Goal: Book appointment/travel/reservation

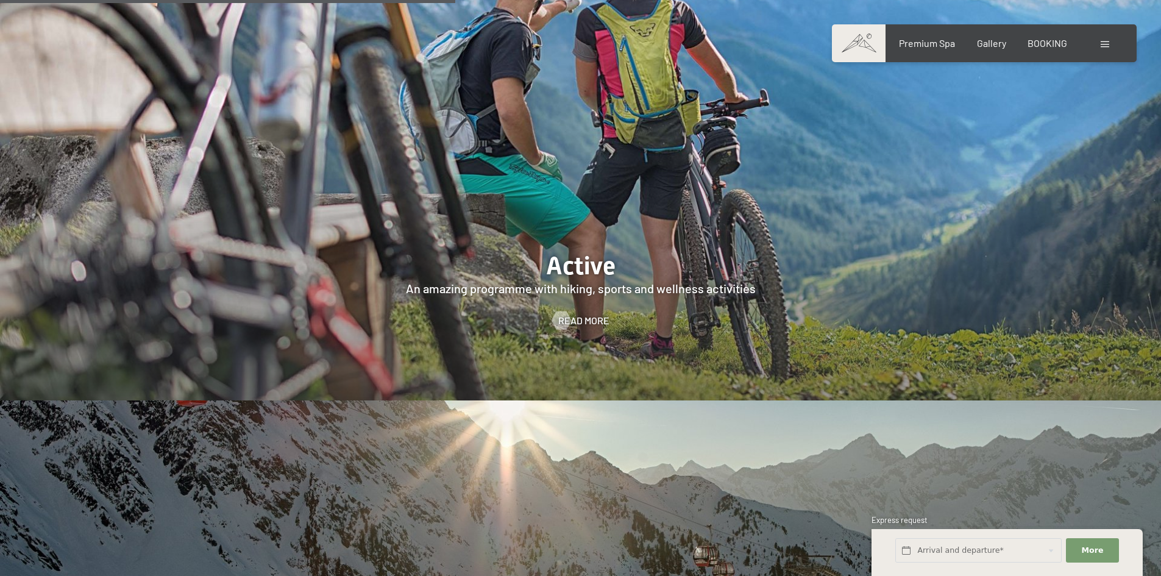
scroll to position [3047, 0]
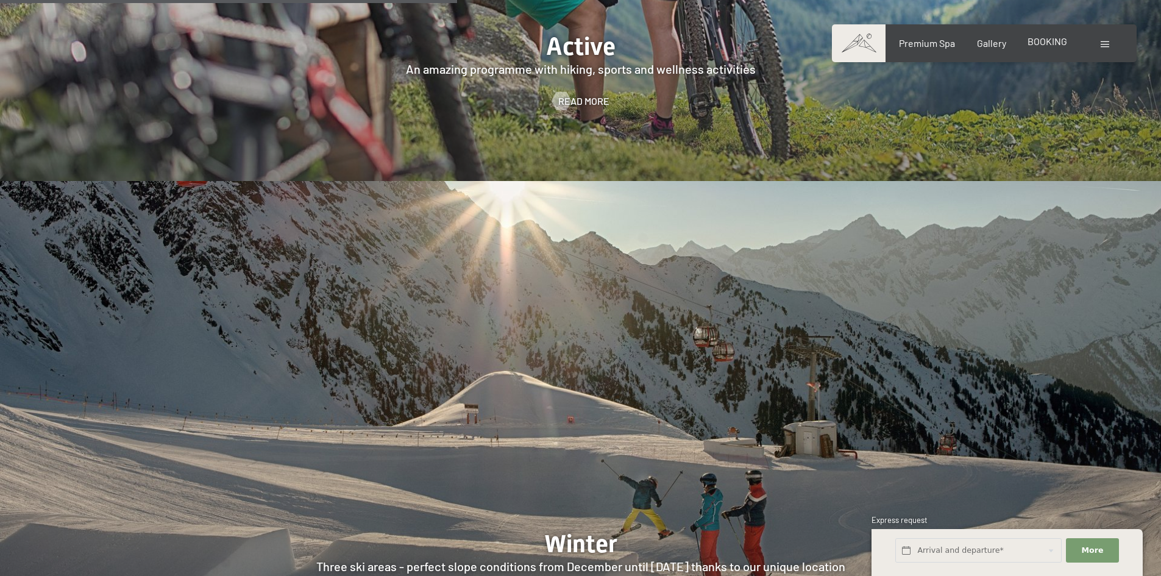
click at [1056, 45] on span "BOOKING" at bounding box center [1047, 41] width 40 height 12
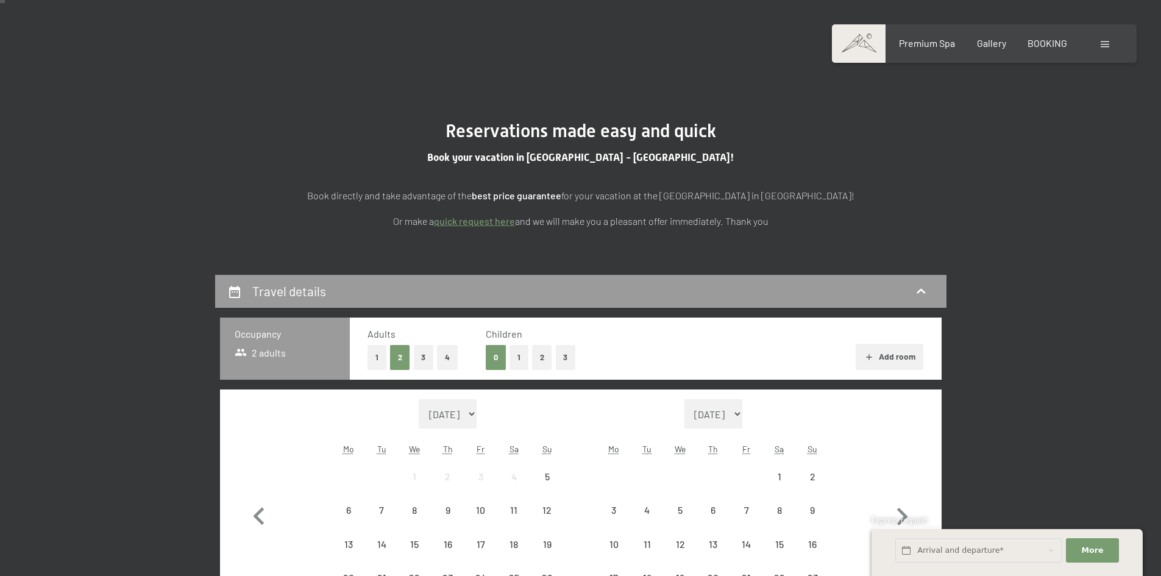
scroll to position [244, 0]
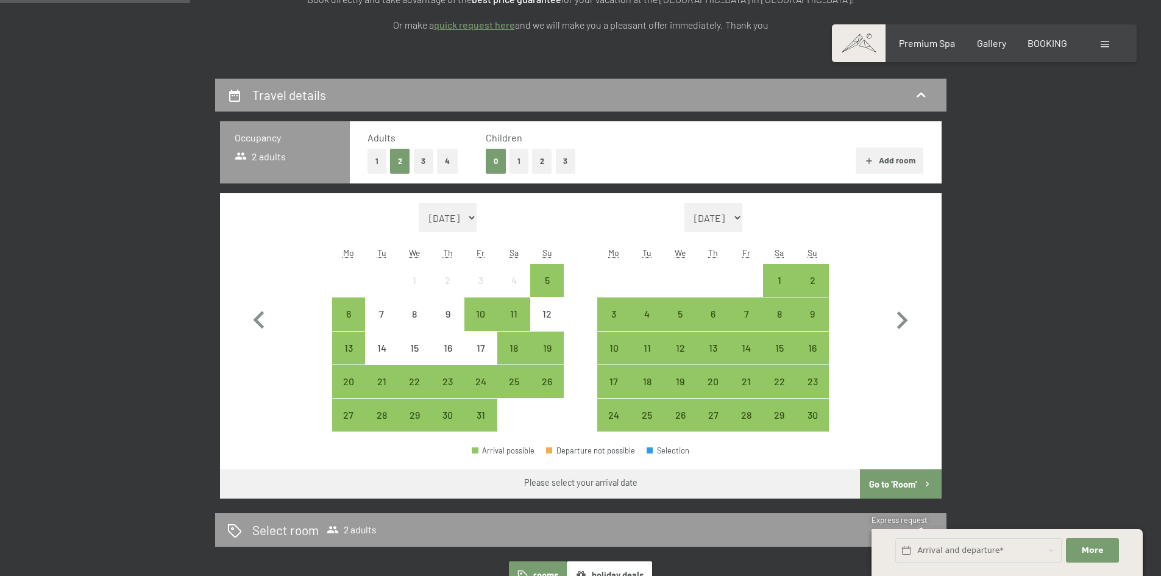
click at [743, 219] on select "November 2025 December 2025 January 2026 February 2026 March 2026 April 2026 Ma…" at bounding box center [713, 217] width 59 height 29
select select "2025-11-01"
select select "2025-12-01"
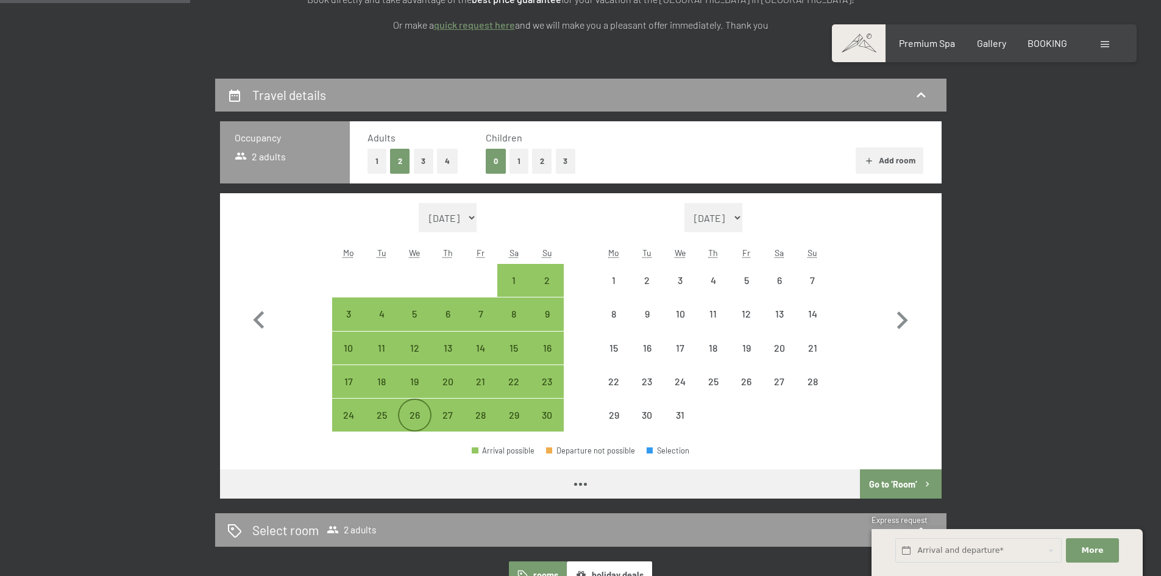
select select "2025-11-01"
select select "2025-12-01"
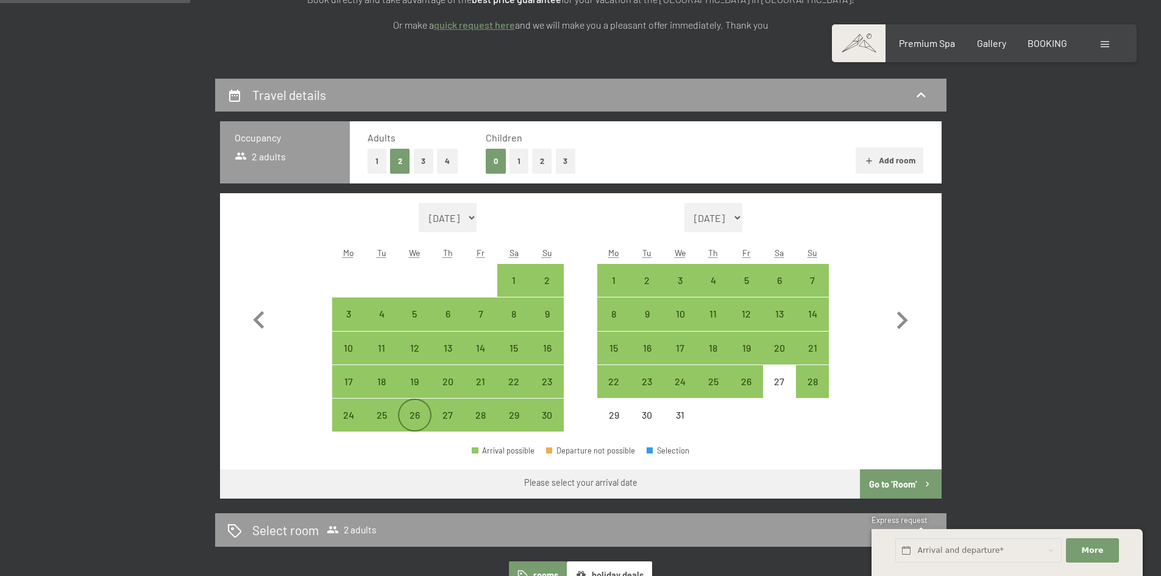
click at [414, 411] on div "26" at bounding box center [414, 425] width 30 height 30
select select "2025-11-01"
select select "2025-12-01"
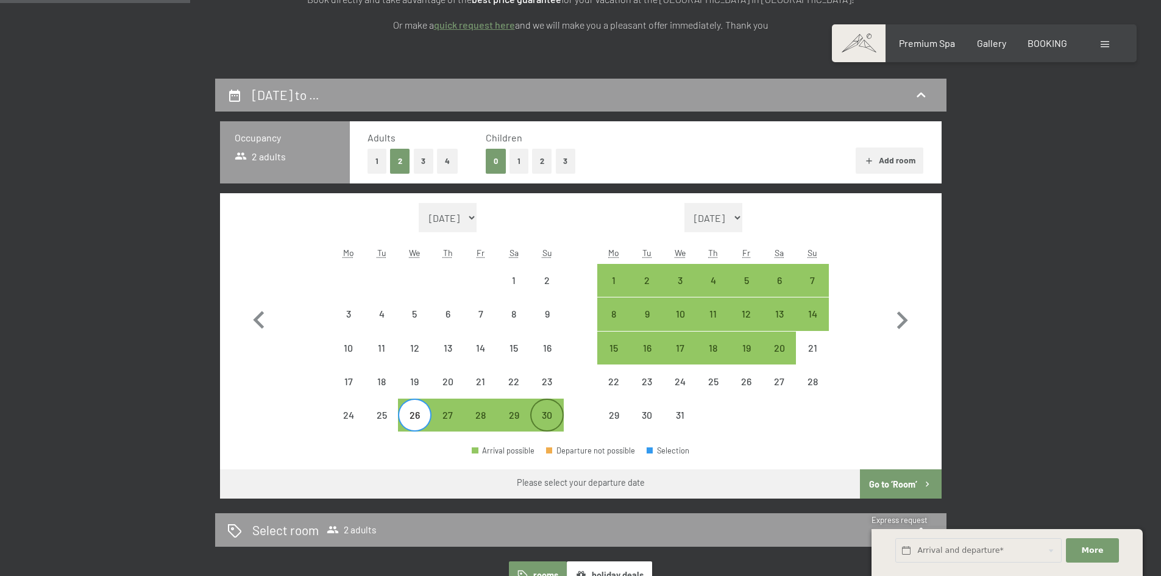
click at [549, 411] on div "30" at bounding box center [546, 425] width 30 height 30
select select "2025-11-01"
select select "2025-12-01"
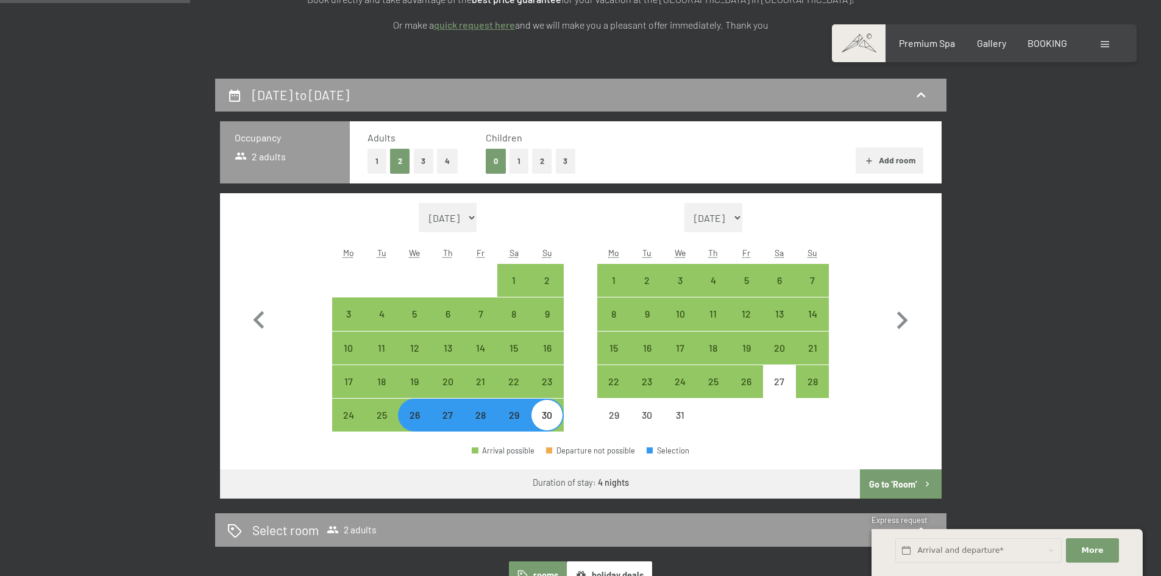
click at [904, 480] on button "Go to ‘Room’" at bounding box center [900, 483] width 81 height 29
select select "2025-11-01"
select select "2025-12-01"
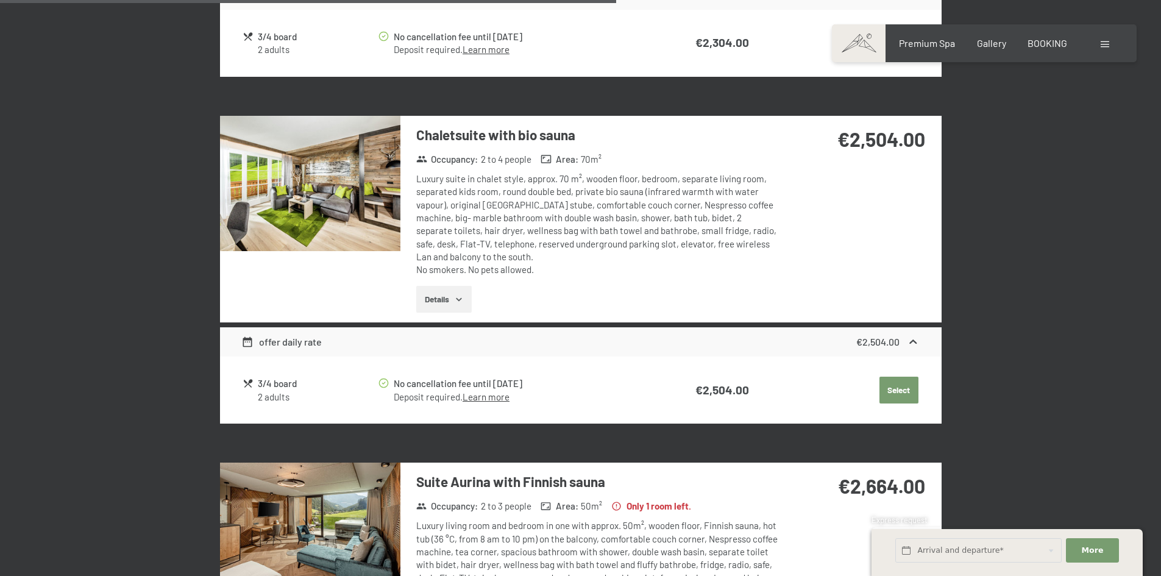
scroll to position [1663, 0]
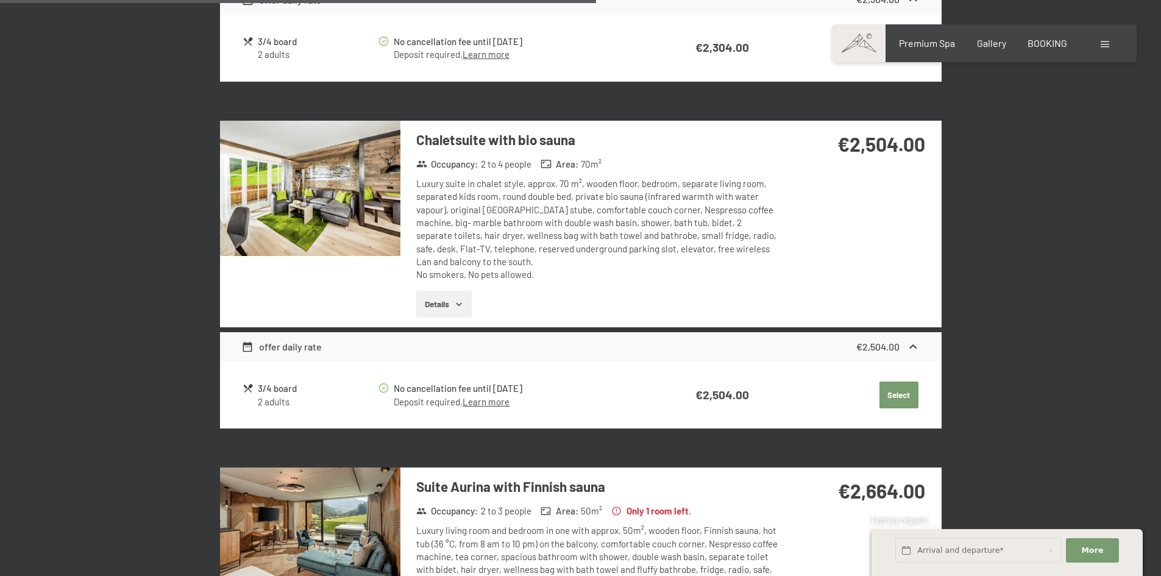
click at [363, 152] on img at bounding box center [310, 188] width 180 height 135
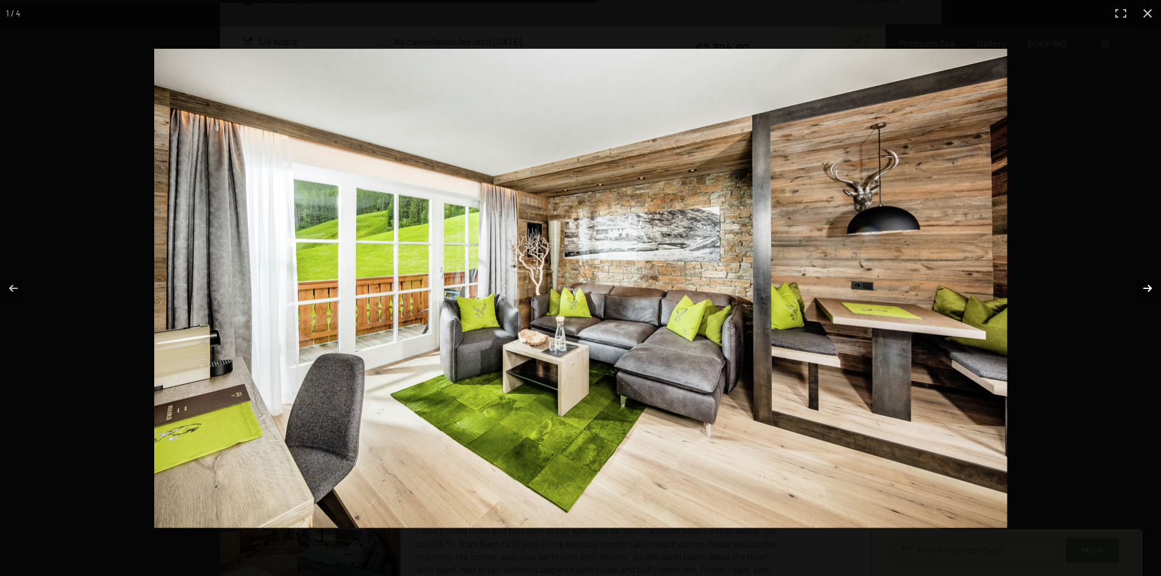
click at [1146, 286] on button "button" at bounding box center [1139, 288] width 43 height 61
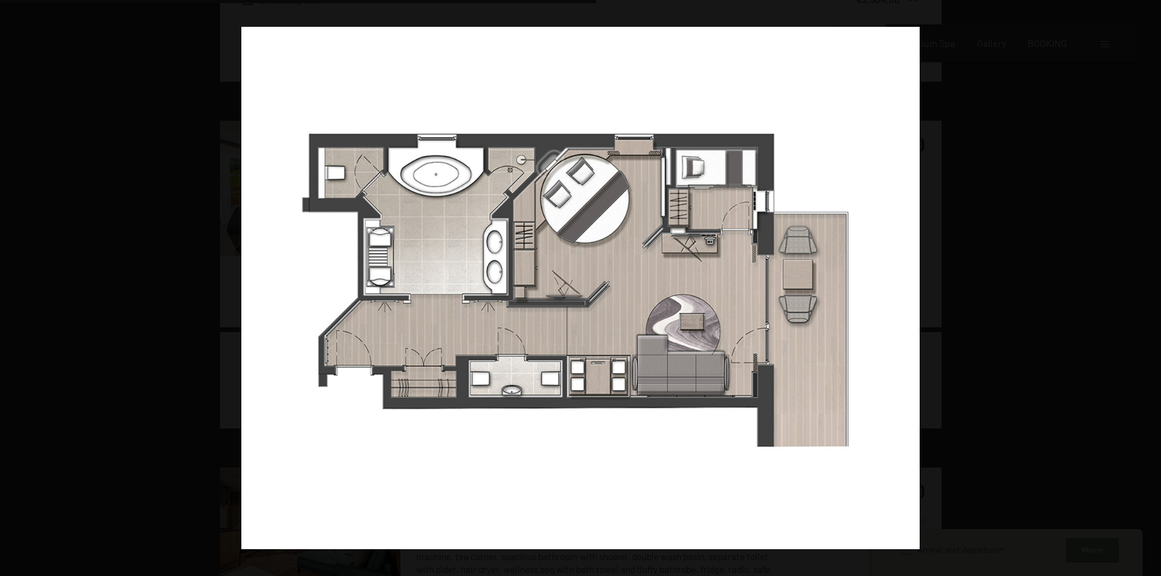
click at [1146, 286] on button "button" at bounding box center [1139, 288] width 43 height 61
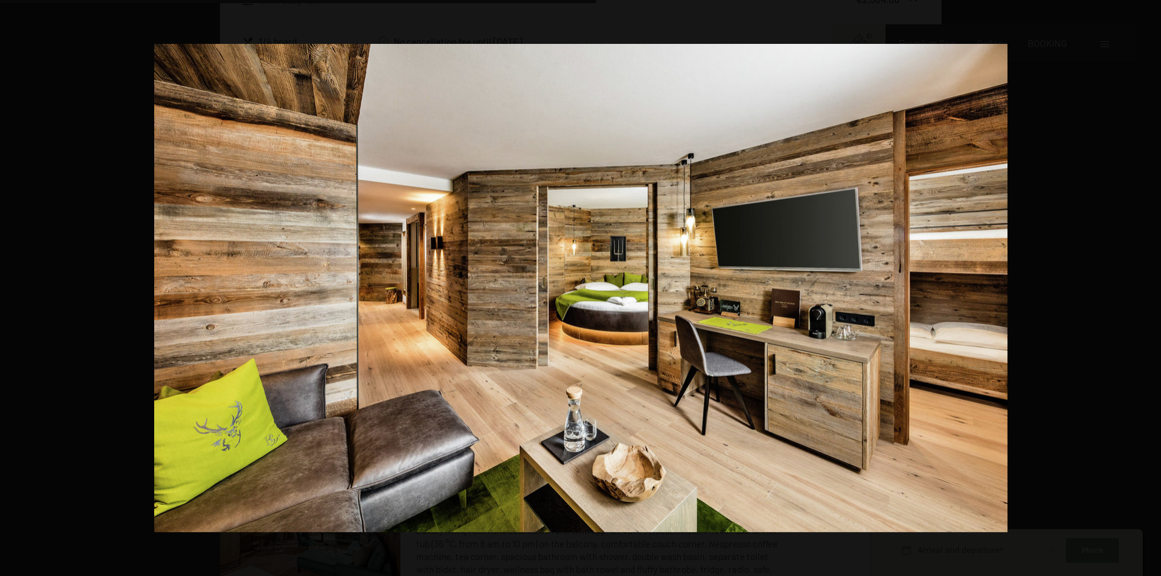
click at [1146, 286] on button "button" at bounding box center [1139, 288] width 43 height 61
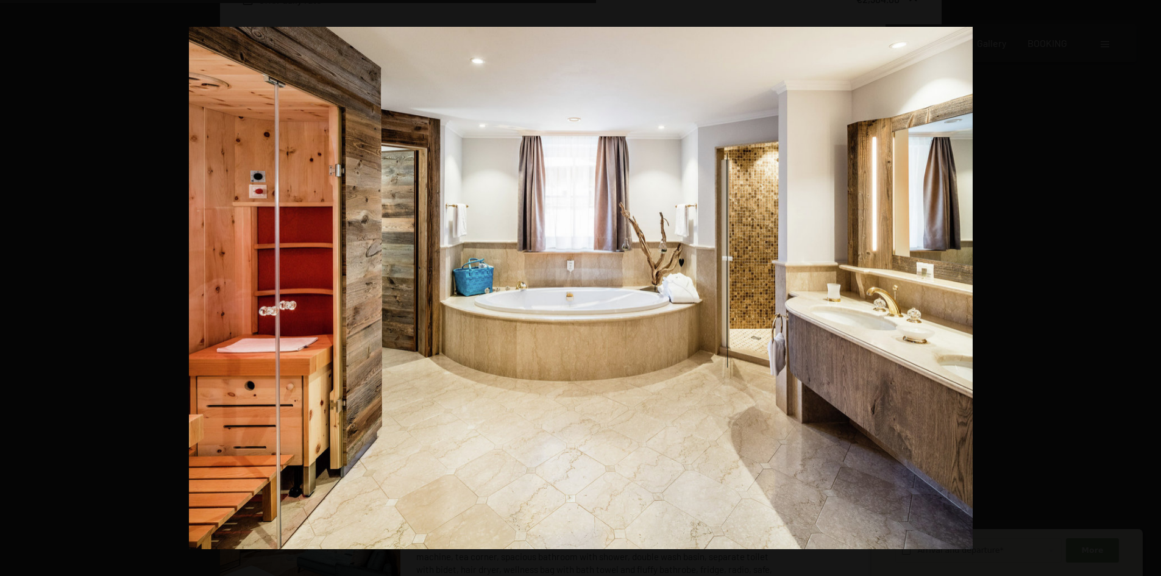
click at [1146, 286] on button "button" at bounding box center [1139, 288] width 43 height 61
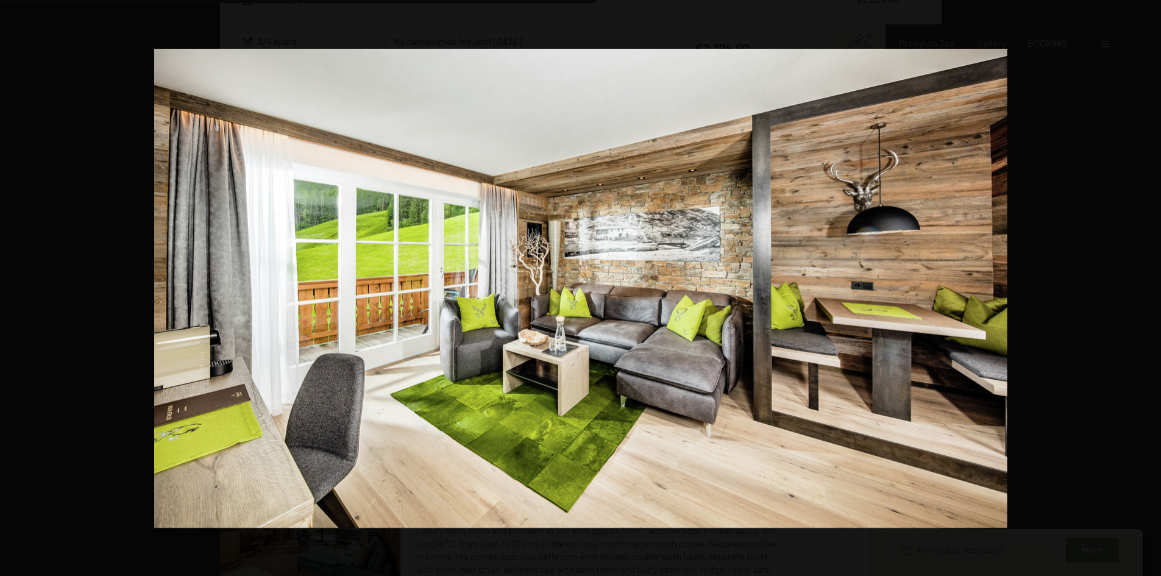
click at [1146, 286] on button "button" at bounding box center [1139, 288] width 43 height 61
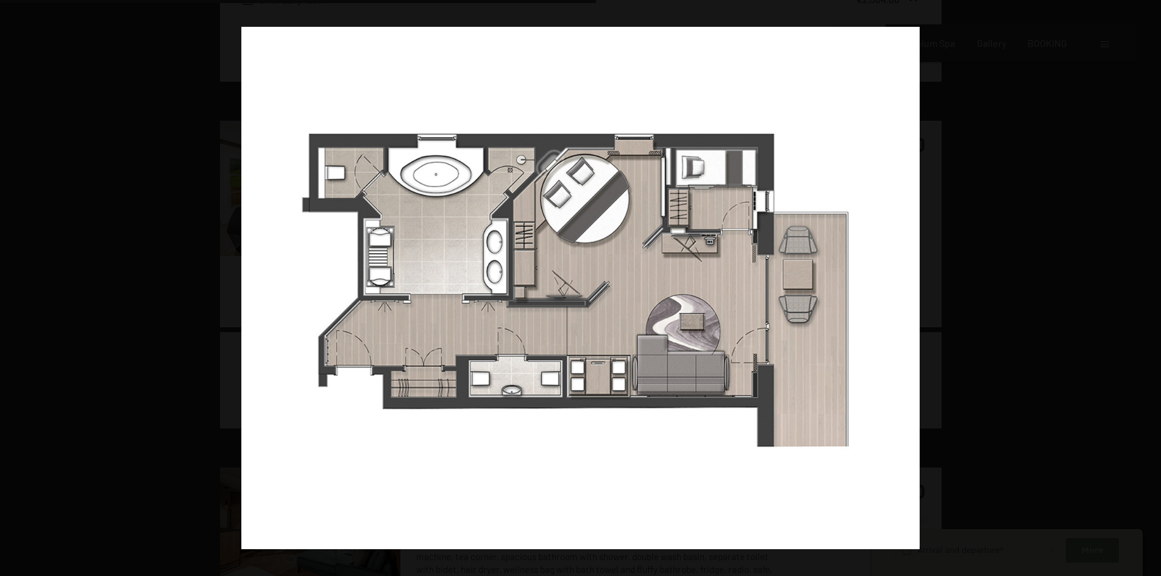
click at [1146, 286] on button "button" at bounding box center [1139, 288] width 43 height 61
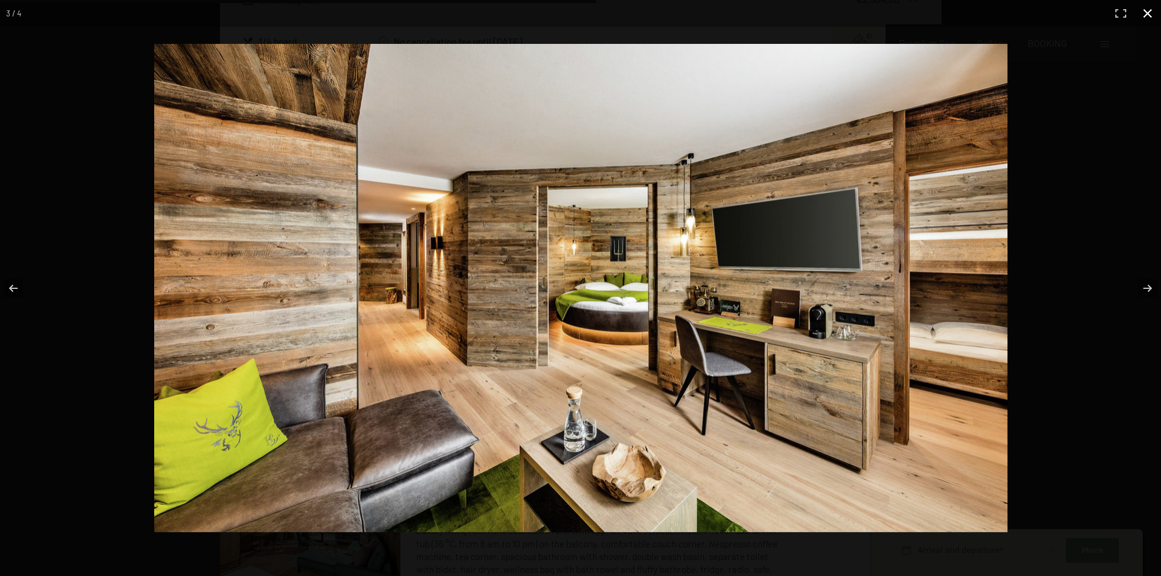
click at [1136, 12] on button "button" at bounding box center [1147, 13] width 27 height 27
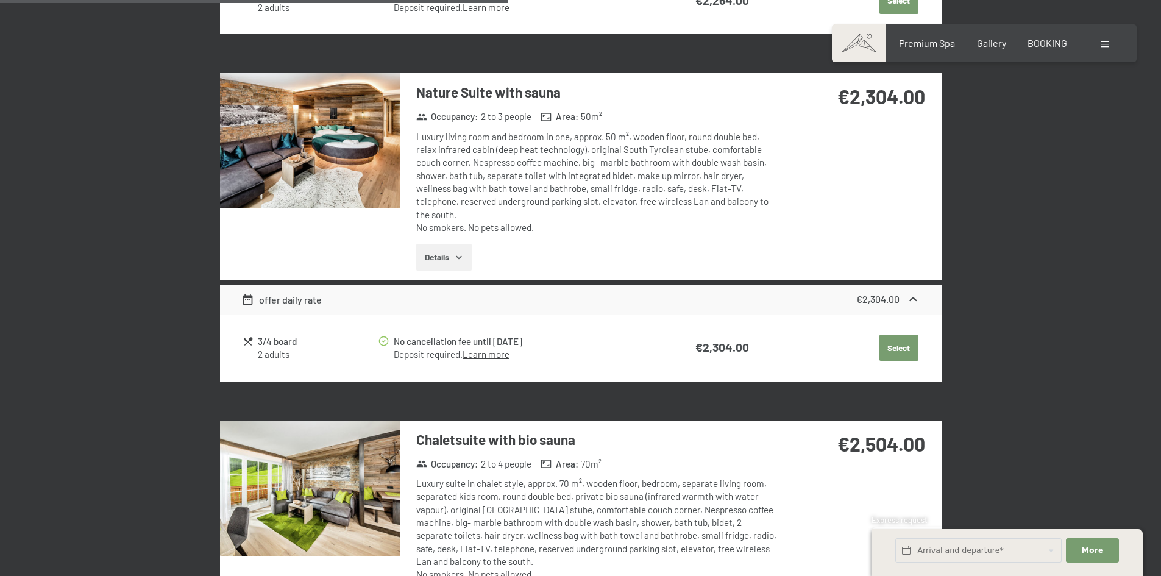
scroll to position [1358, 0]
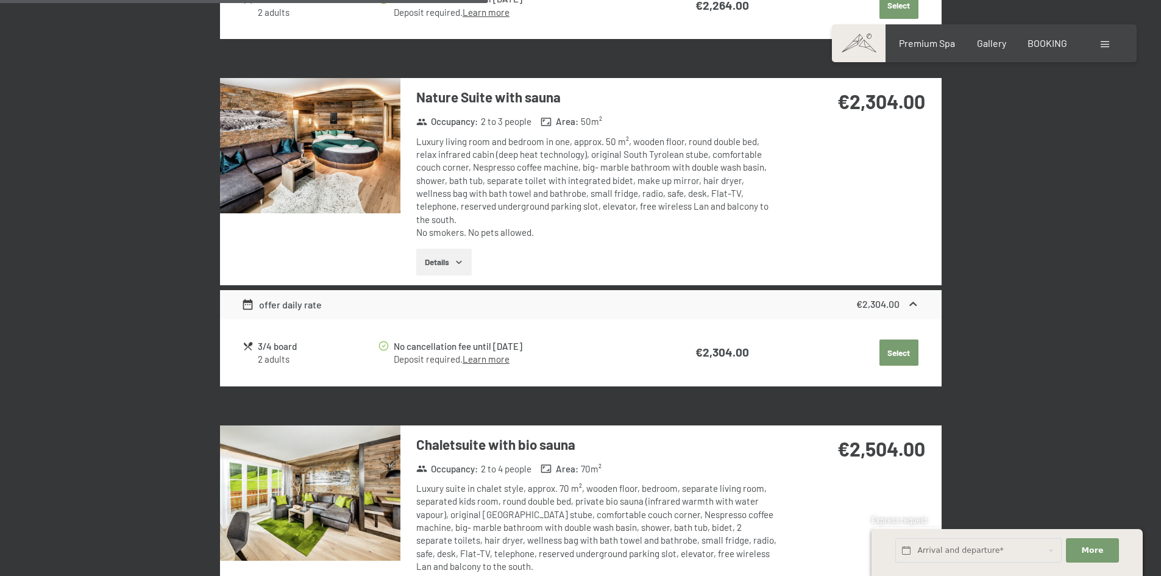
click at [1088, 243] on div "26th November to 30th November 2025 Select room 2 adults rooms holiday deals Ju…" at bounding box center [580, 281] width 1161 height 2634
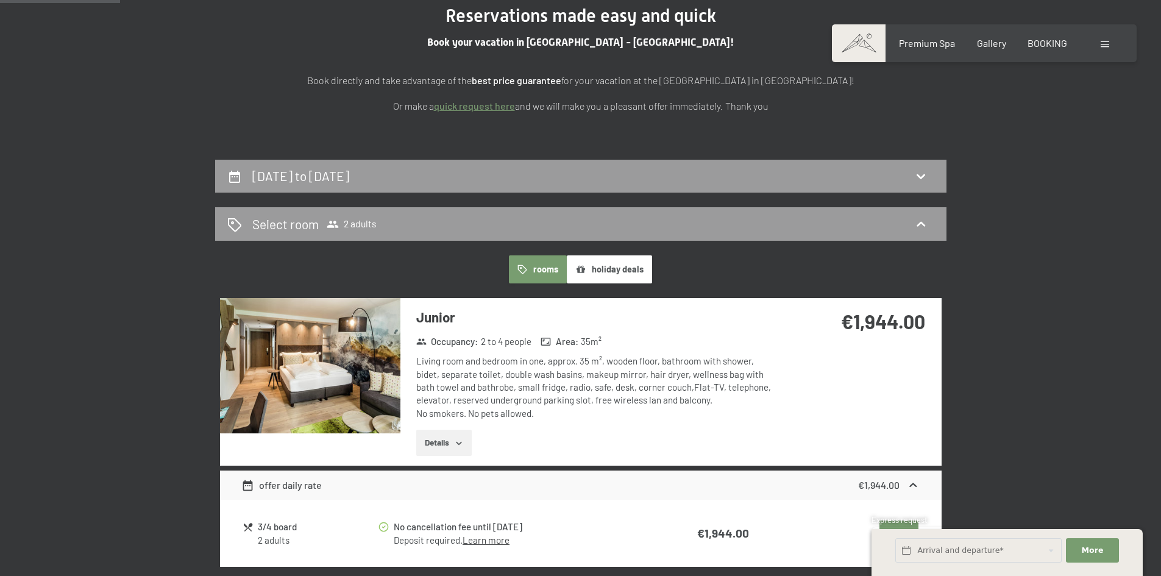
scroll to position [0, 0]
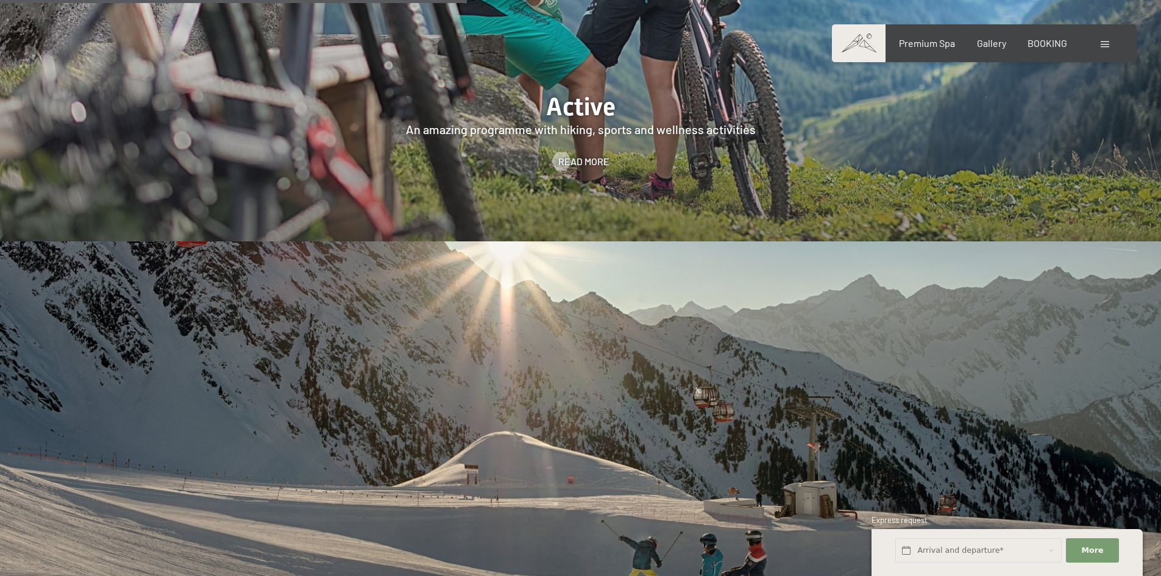
scroll to position [3132, 0]
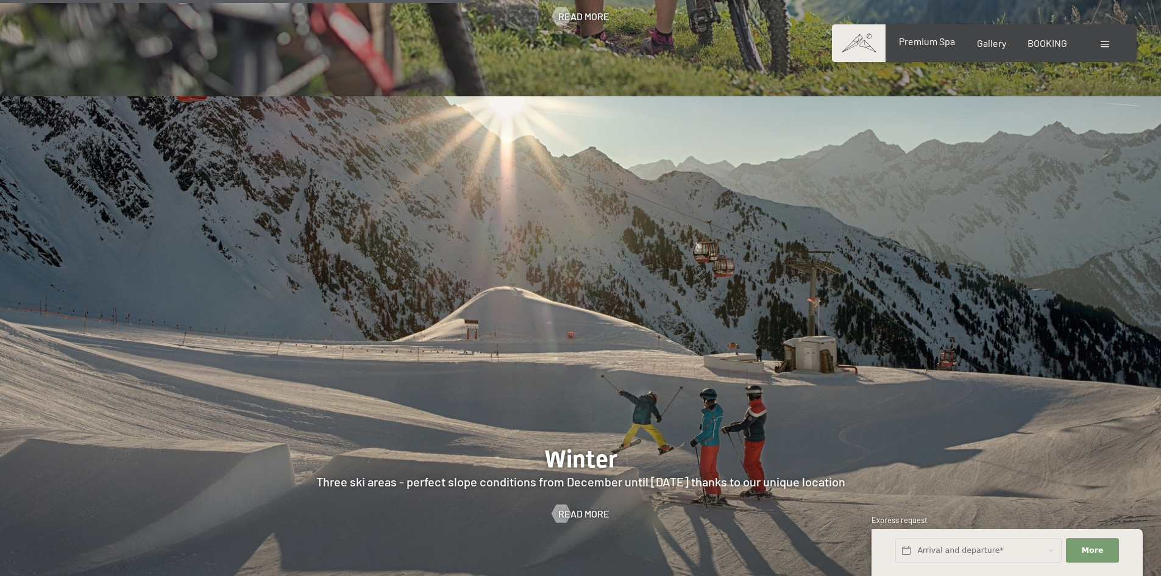
click at [934, 38] on span "Premium Spa" at bounding box center [927, 41] width 56 height 12
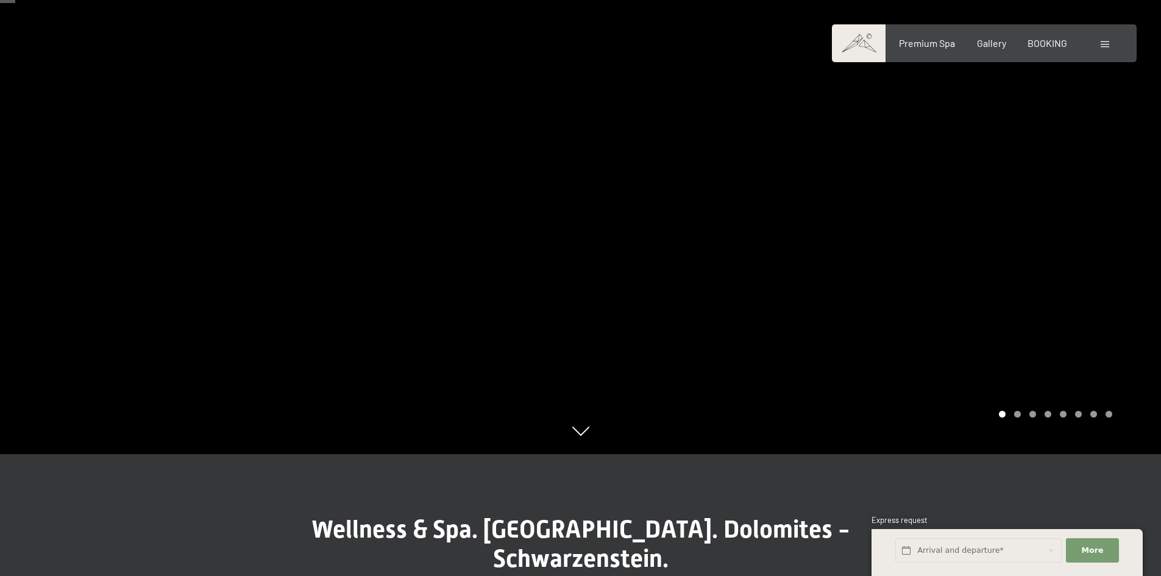
click at [874, 245] on div at bounding box center [871, 166] width 581 height 576
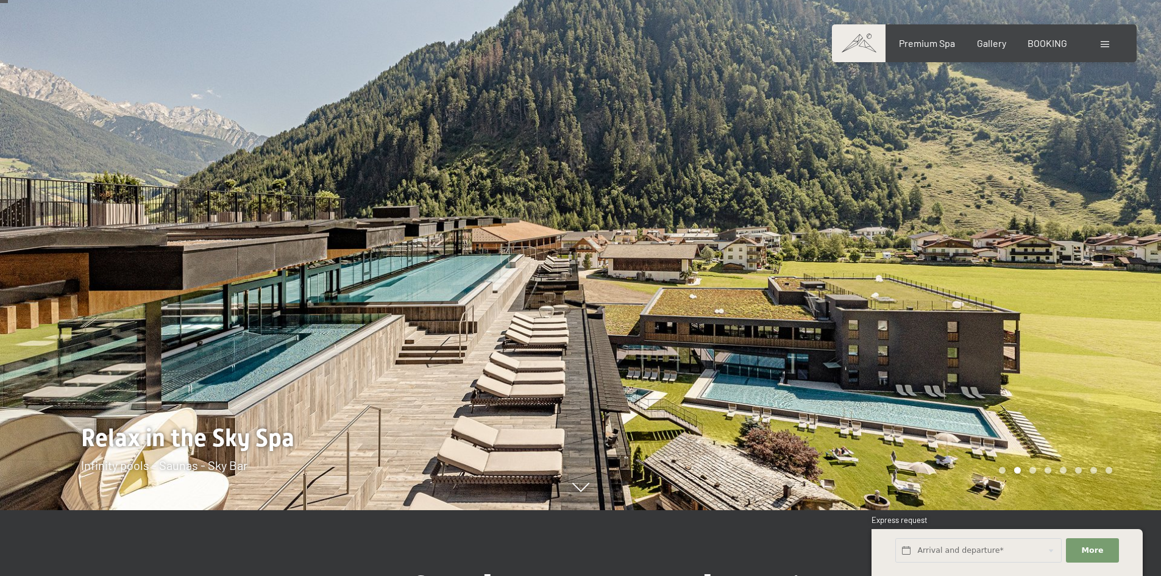
scroll to position [61, 0]
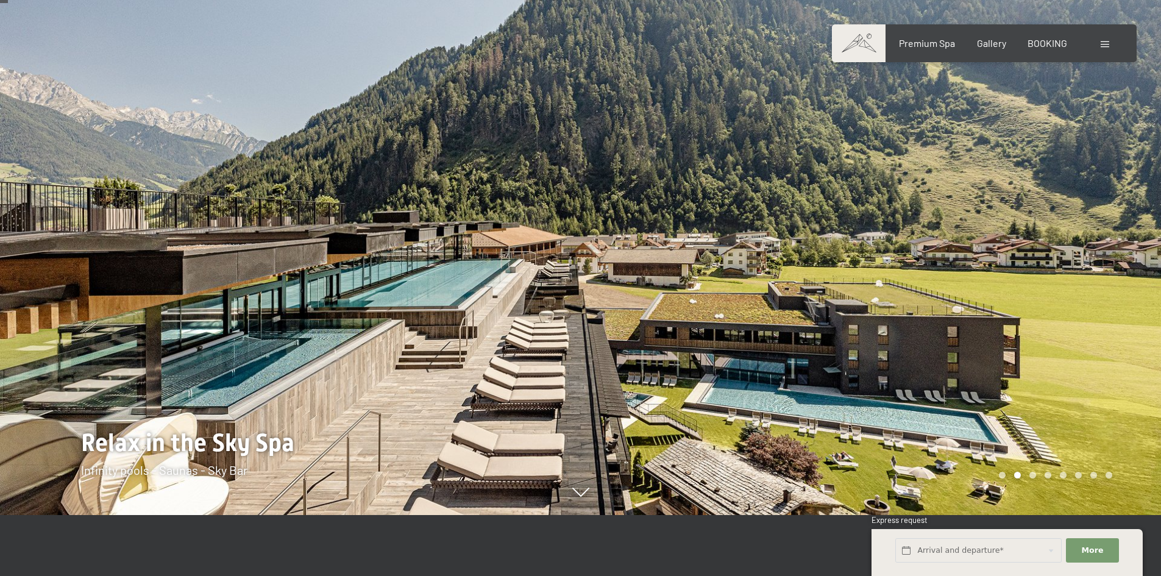
click at [959, 219] on div at bounding box center [871, 227] width 581 height 576
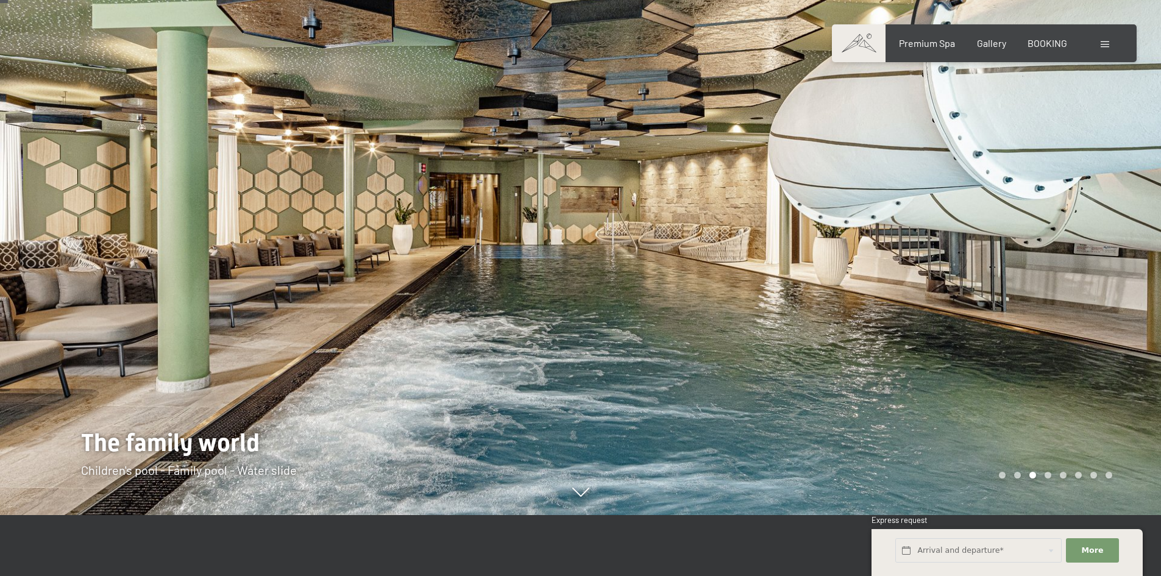
click at [959, 219] on div at bounding box center [871, 227] width 581 height 576
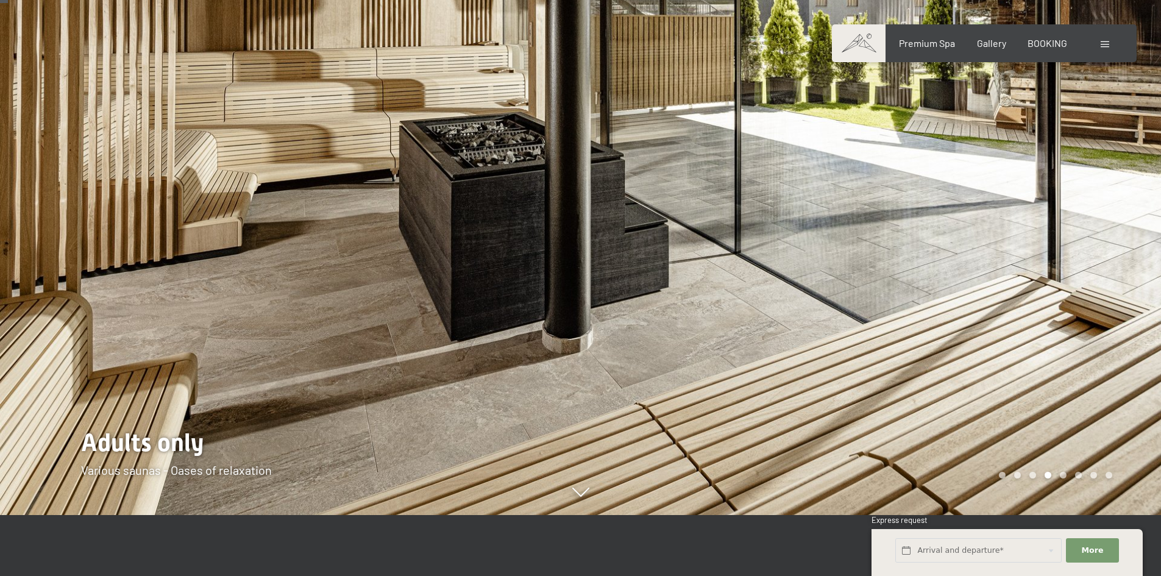
click at [959, 219] on div at bounding box center [871, 227] width 581 height 576
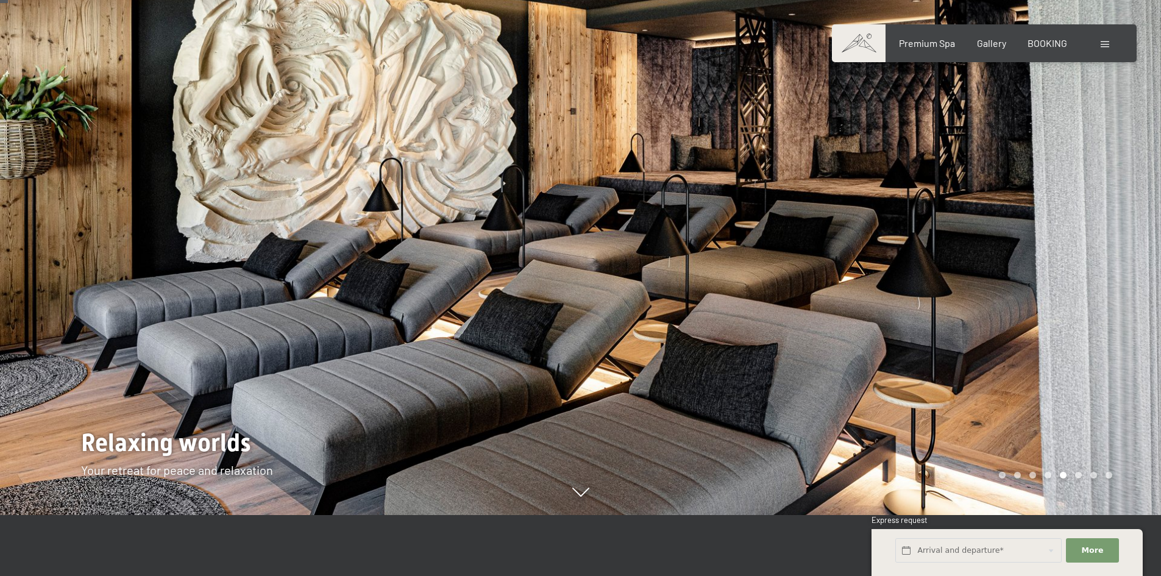
click at [959, 219] on div at bounding box center [871, 227] width 581 height 576
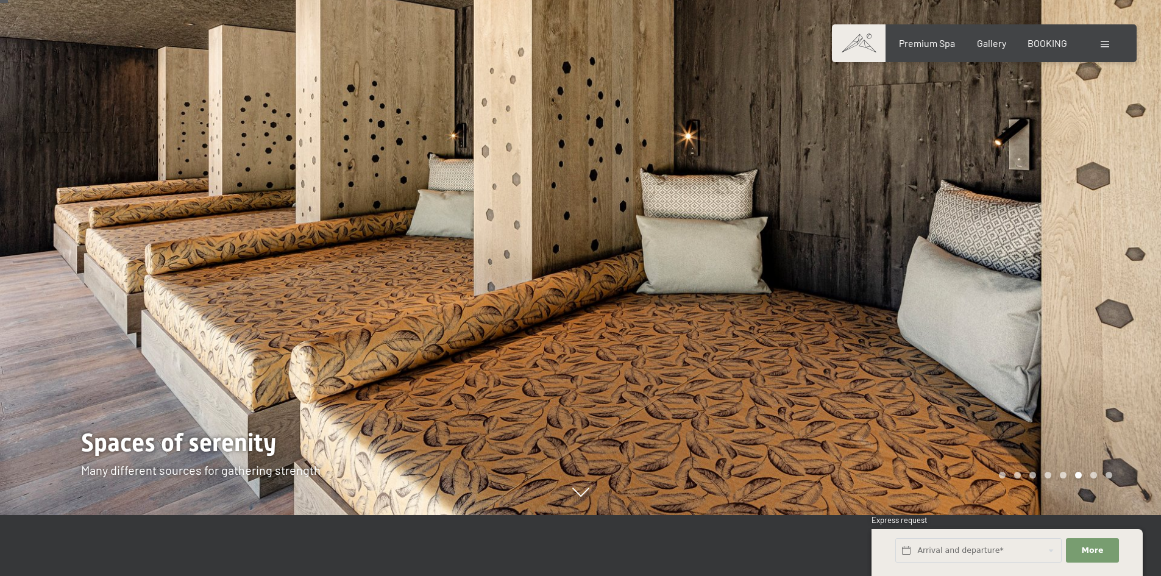
click at [959, 219] on div at bounding box center [871, 227] width 581 height 576
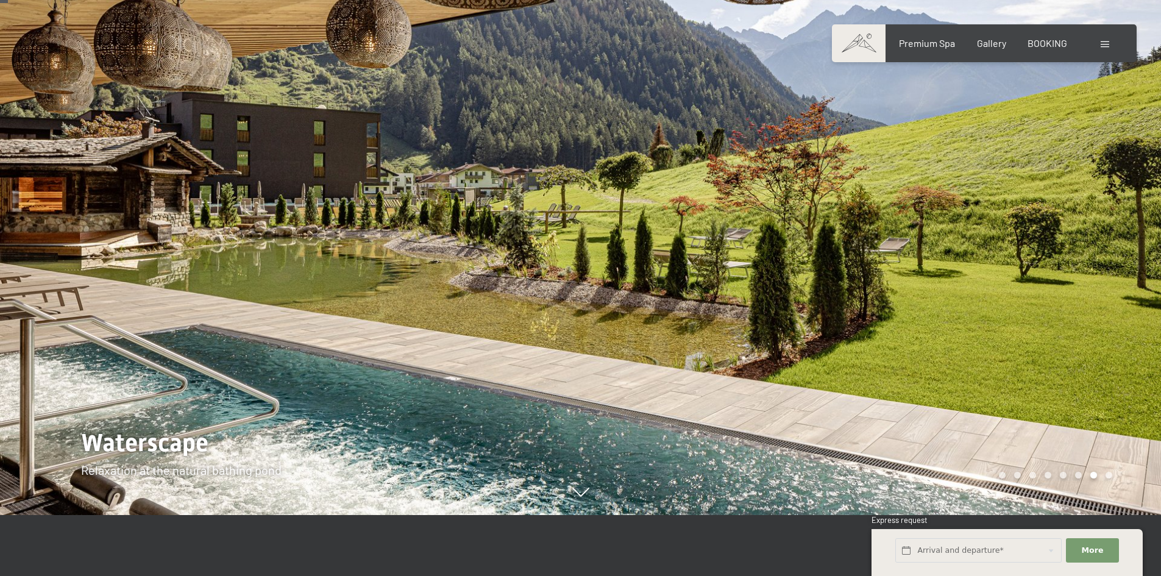
click at [959, 219] on div at bounding box center [871, 227] width 581 height 576
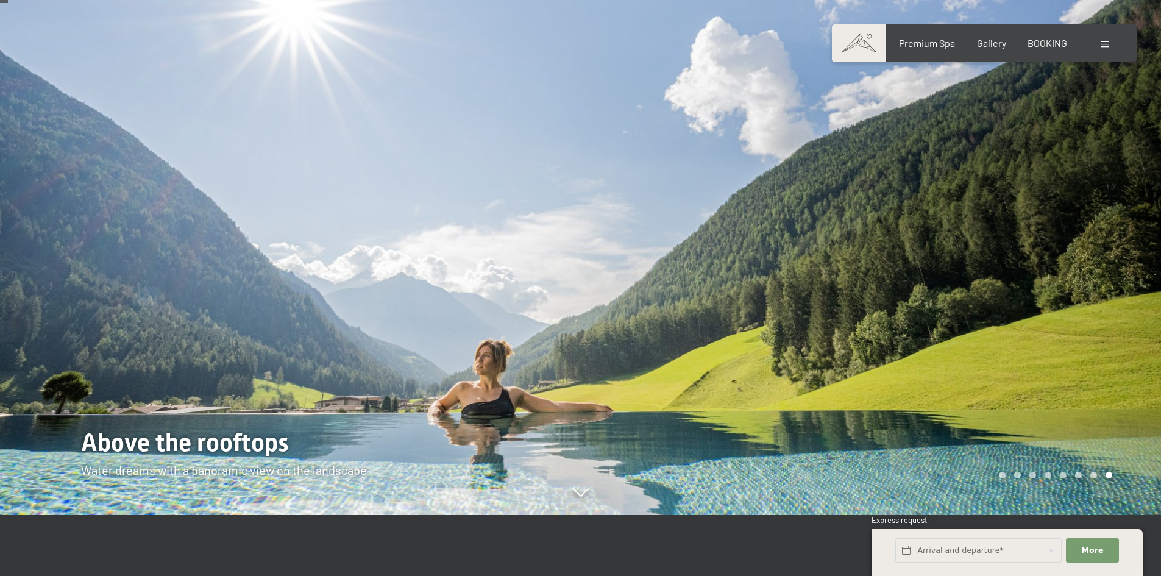
click at [959, 219] on div at bounding box center [871, 227] width 581 height 576
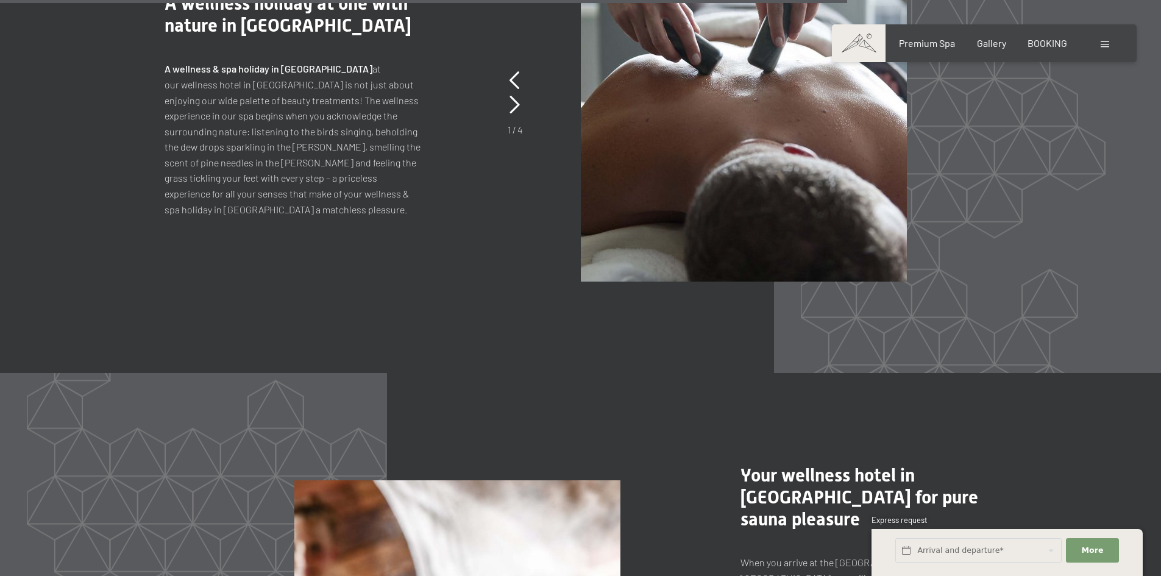
scroll to position [5606, 0]
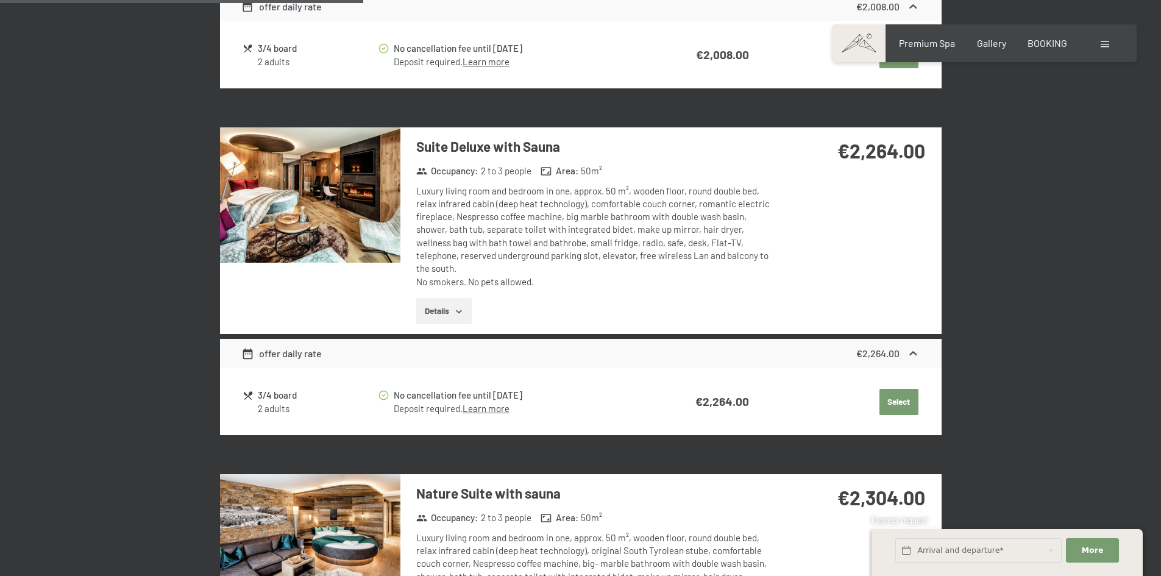
scroll to position [1158, 0]
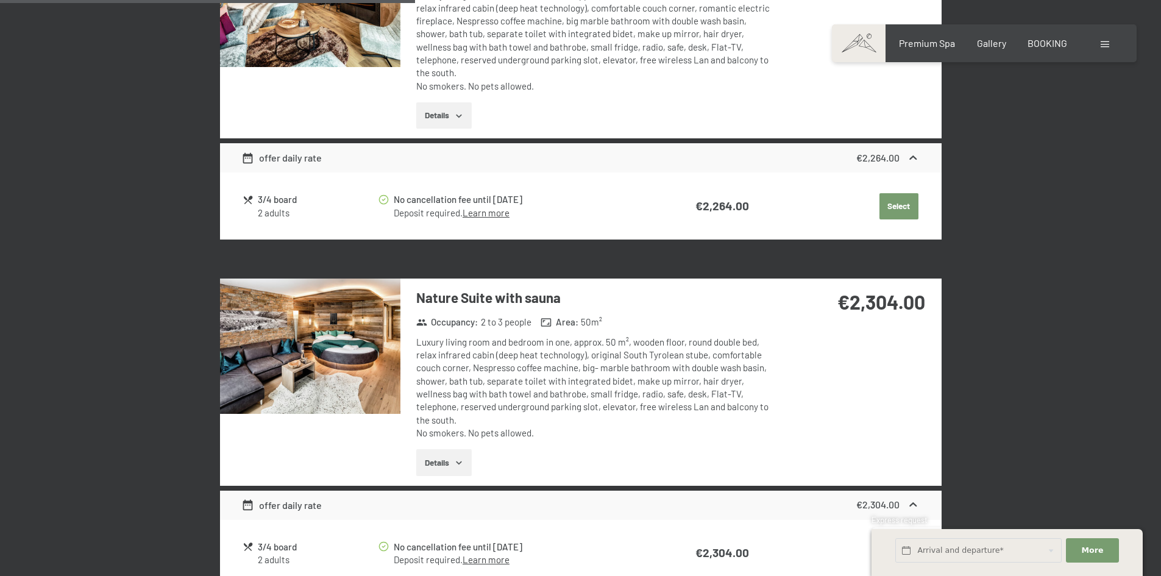
click at [347, 323] on img at bounding box center [310, 345] width 180 height 135
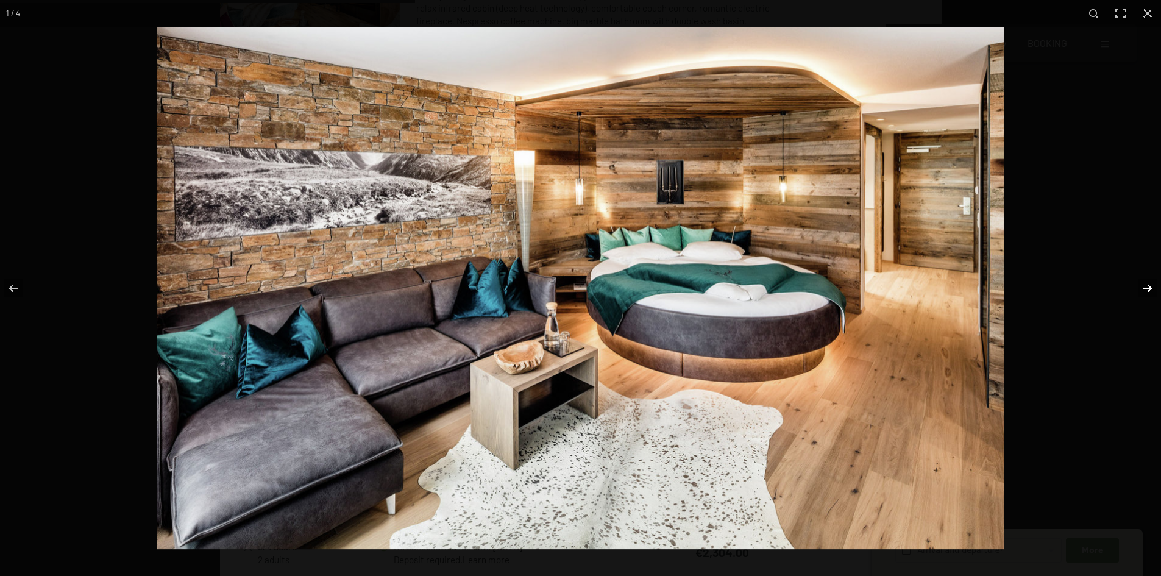
click at [1153, 285] on button "button" at bounding box center [1139, 288] width 43 height 61
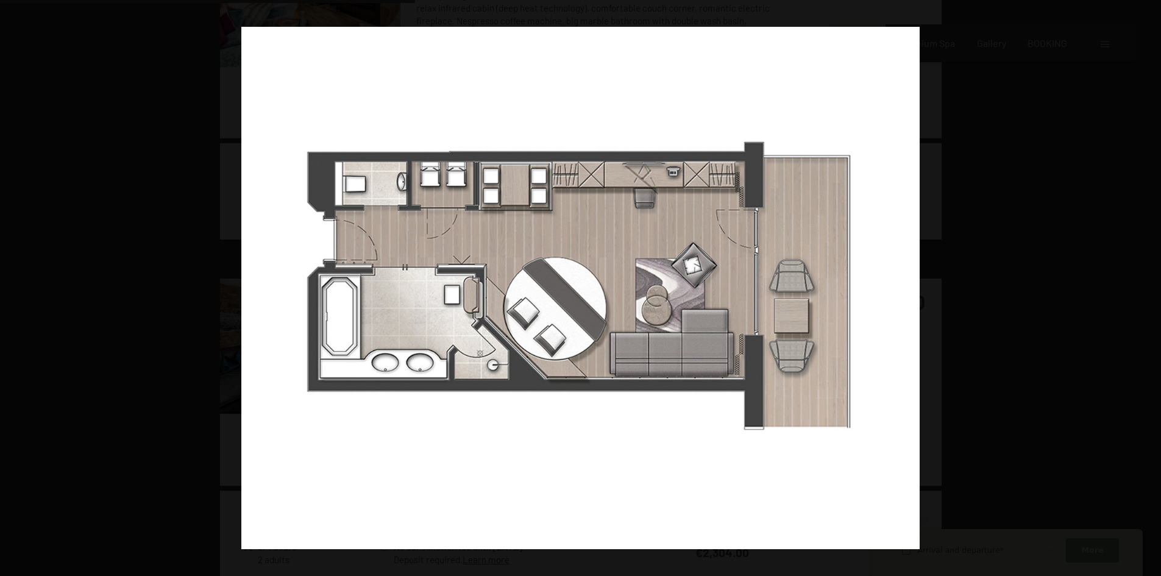
click at [1152, 285] on button "button" at bounding box center [1139, 288] width 43 height 61
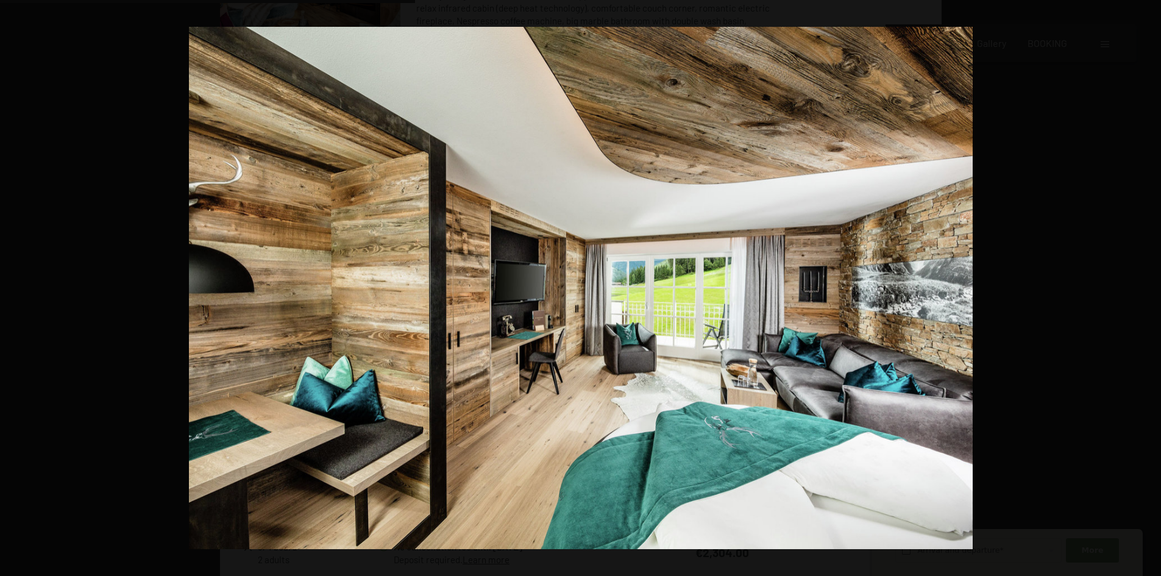
click at [1152, 285] on button "button" at bounding box center [1139, 288] width 43 height 61
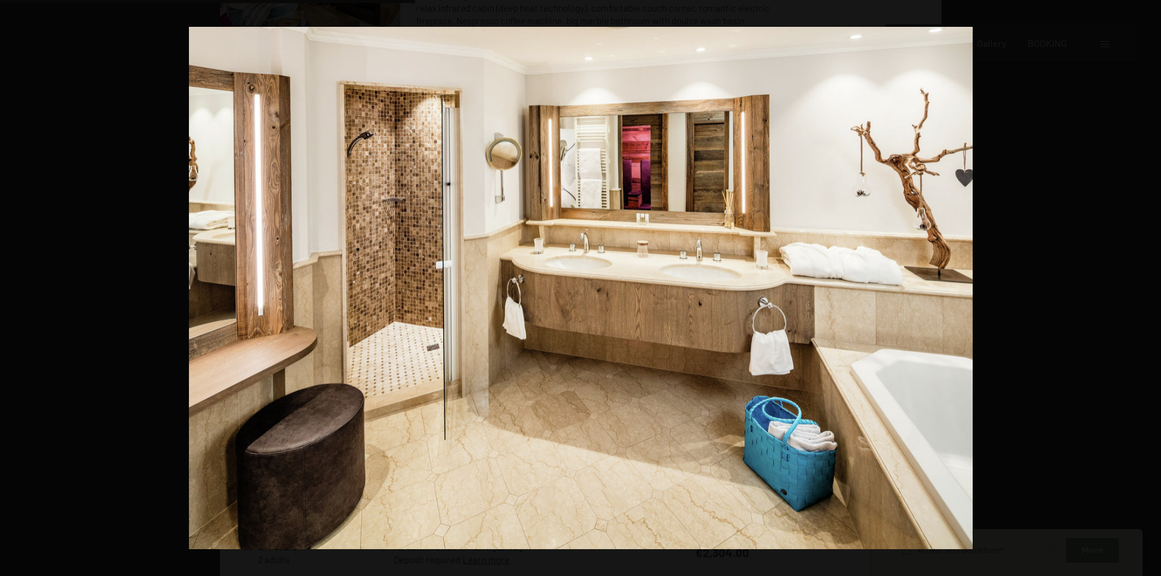
click at [1152, 285] on button "button" at bounding box center [1139, 288] width 43 height 61
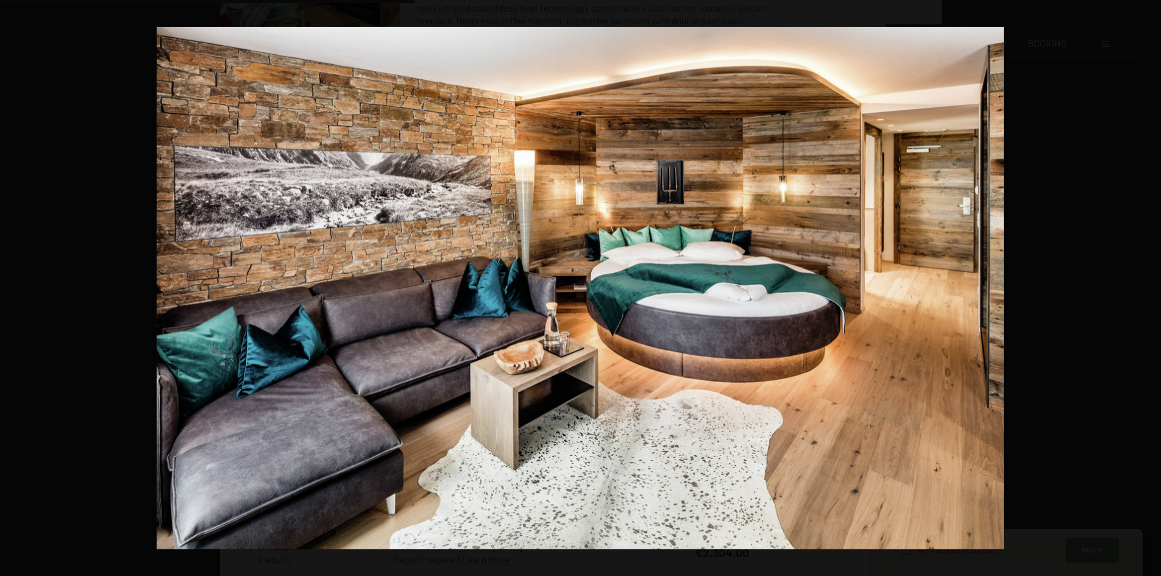
click at [1152, 285] on button "button" at bounding box center [1139, 288] width 43 height 61
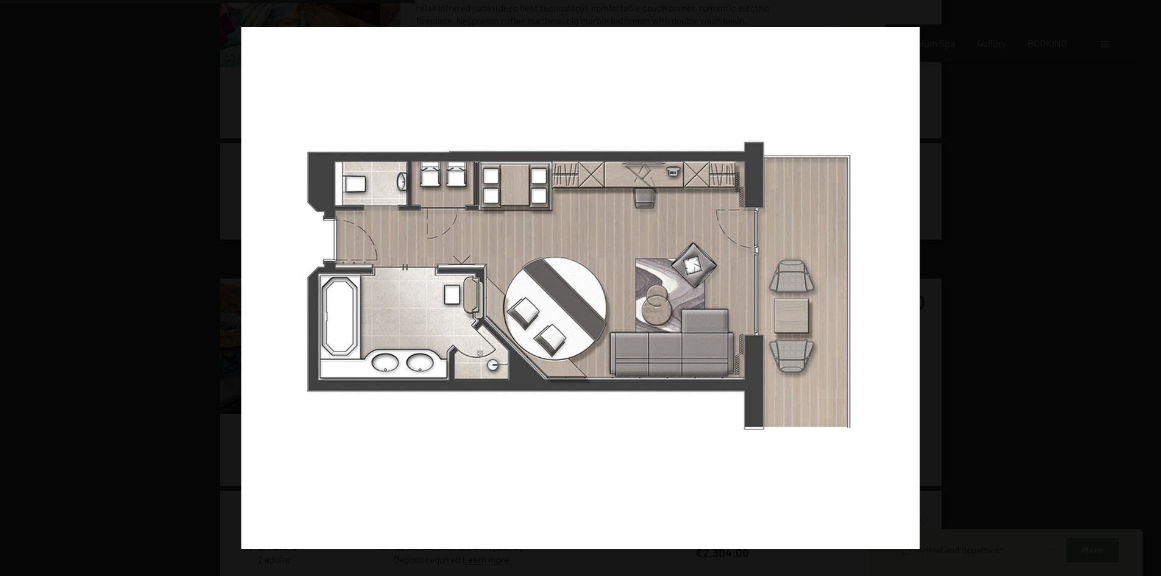
click at [1152, 285] on button "button" at bounding box center [1139, 288] width 43 height 61
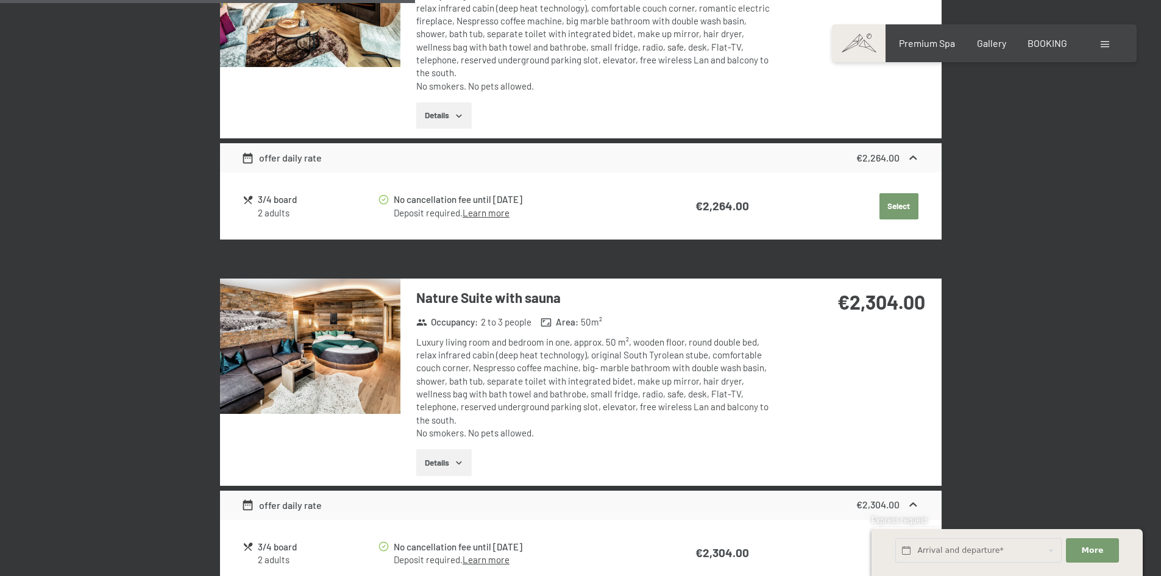
click at [0, 0] on button "button" at bounding box center [0, 0] width 0 height 0
click at [466, 449] on button "Details" at bounding box center [443, 462] width 55 height 27
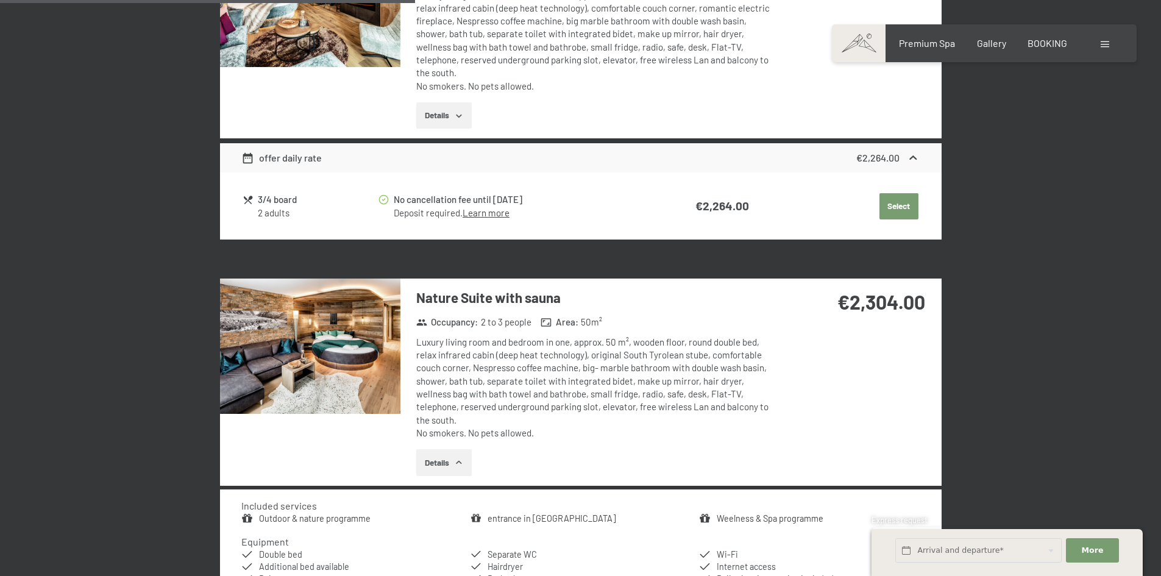
click at [467, 449] on button "Details" at bounding box center [443, 462] width 55 height 27
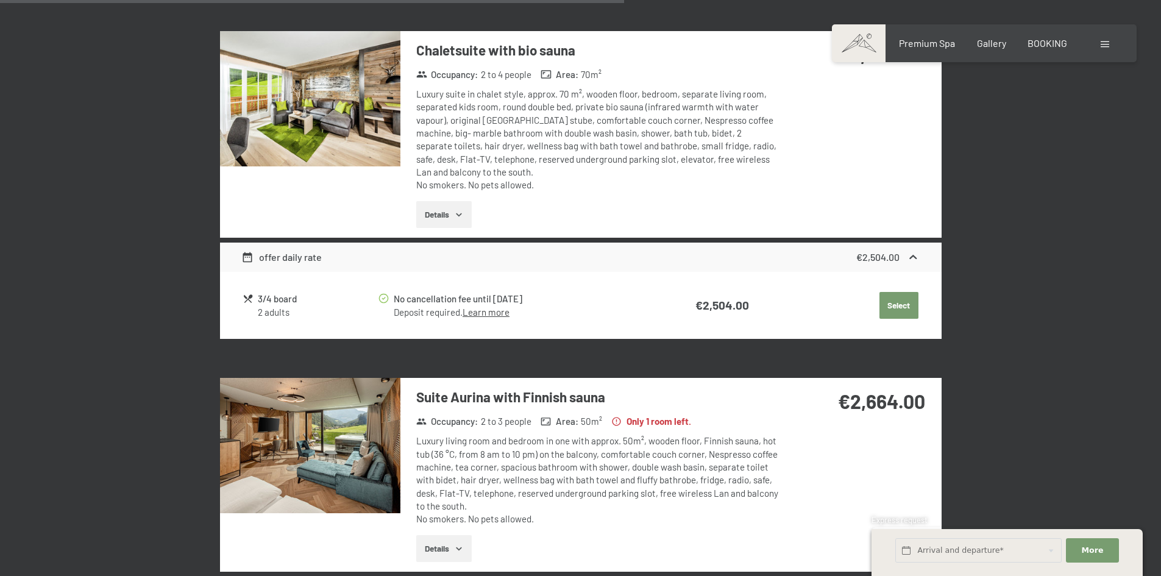
scroll to position [1767, 0]
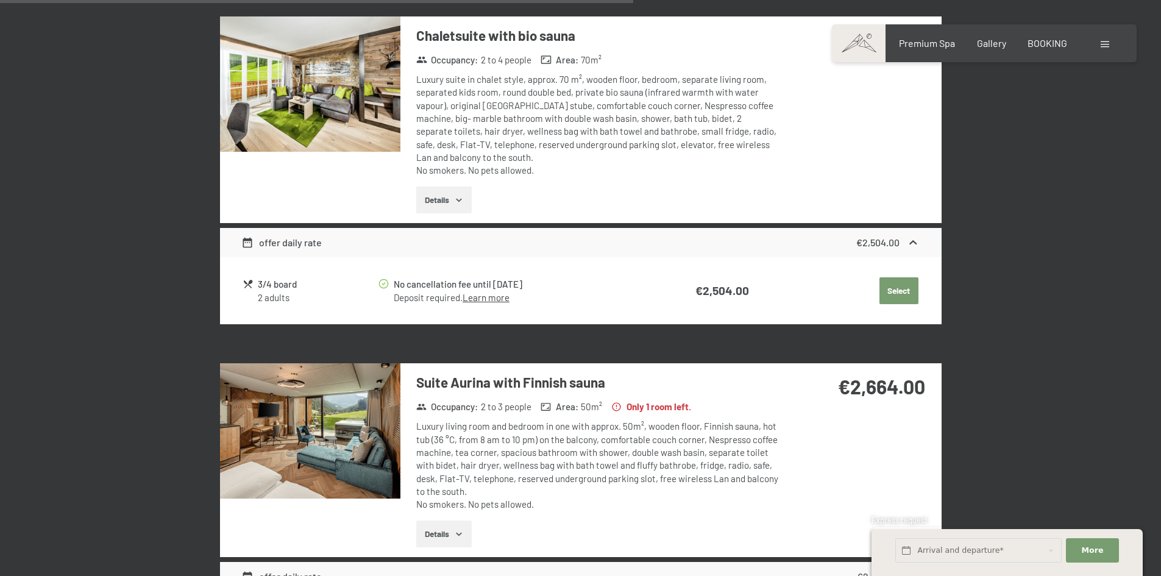
click at [377, 377] on img at bounding box center [310, 430] width 180 height 135
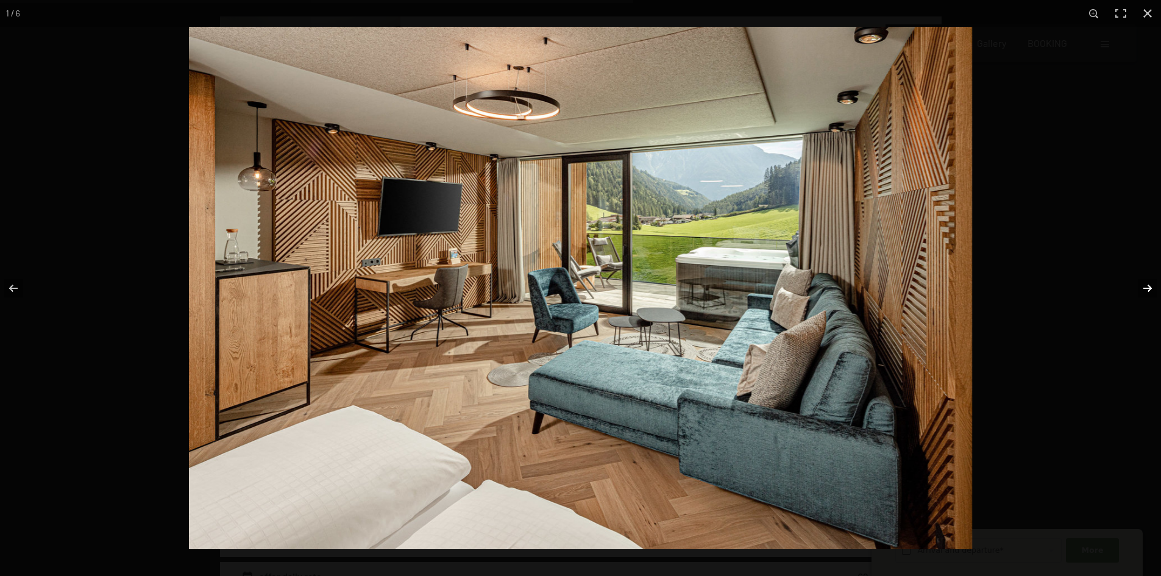
click at [1144, 289] on button "button" at bounding box center [1139, 288] width 43 height 61
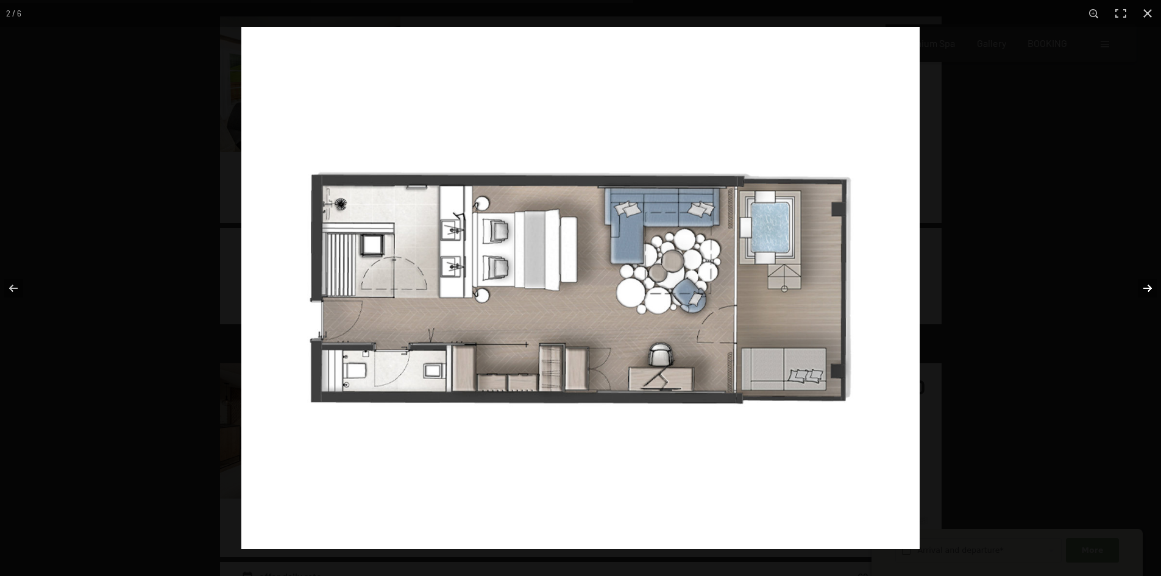
click at [1144, 289] on button "button" at bounding box center [1139, 288] width 43 height 61
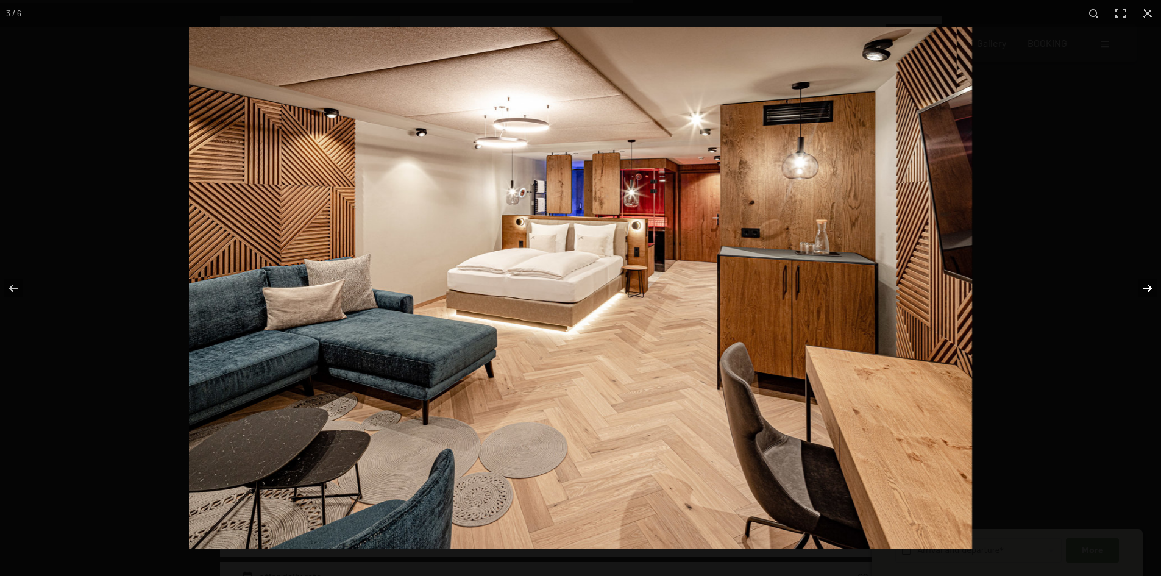
click at [1144, 289] on button "button" at bounding box center [1139, 288] width 43 height 61
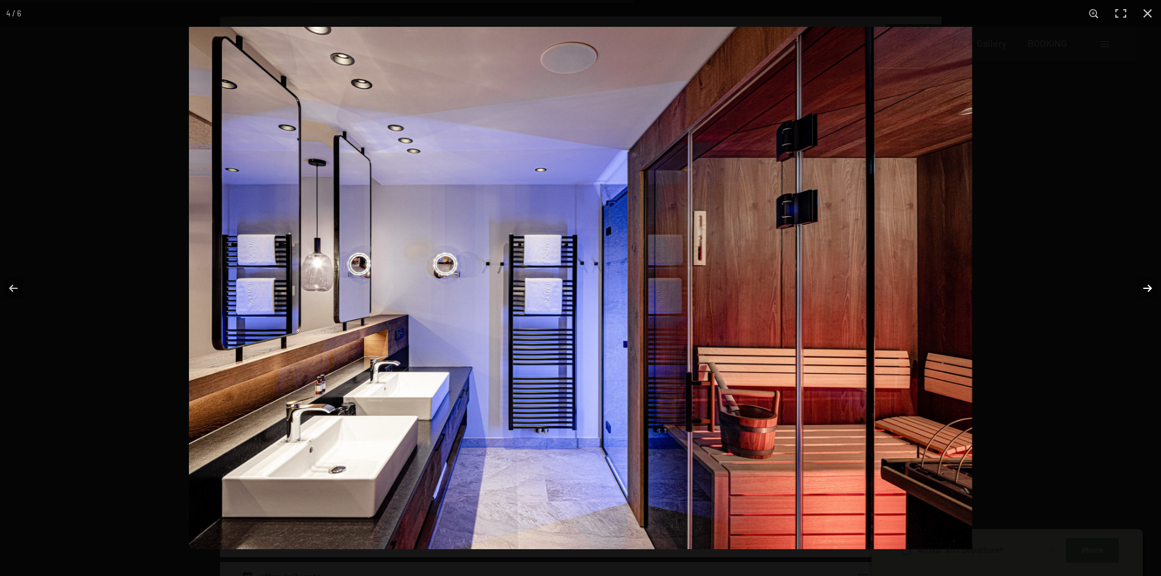
click at [1144, 289] on button "button" at bounding box center [1139, 288] width 43 height 61
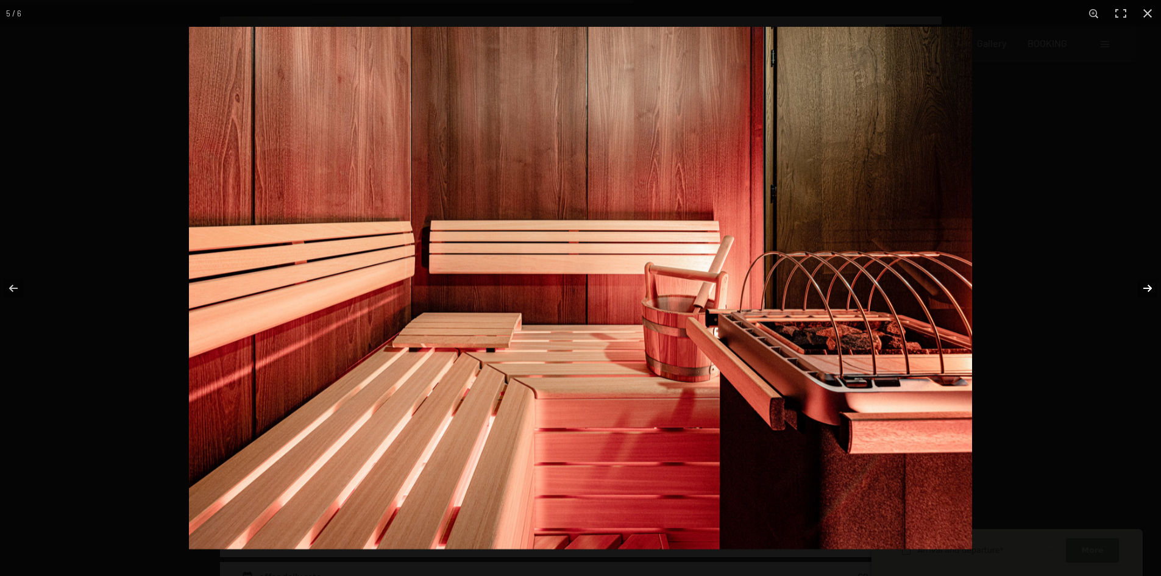
click at [1144, 289] on button "button" at bounding box center [1139, 288] width 43 height 61
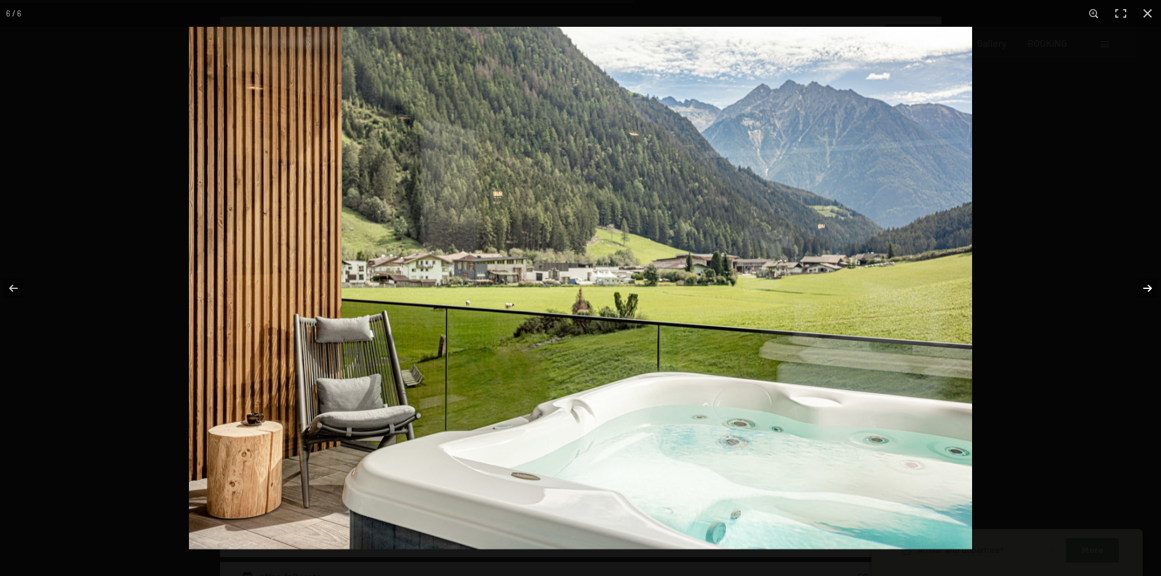
click at [1144, 289] on button "button" at bounding box center [1139, 288] width 43 height 61
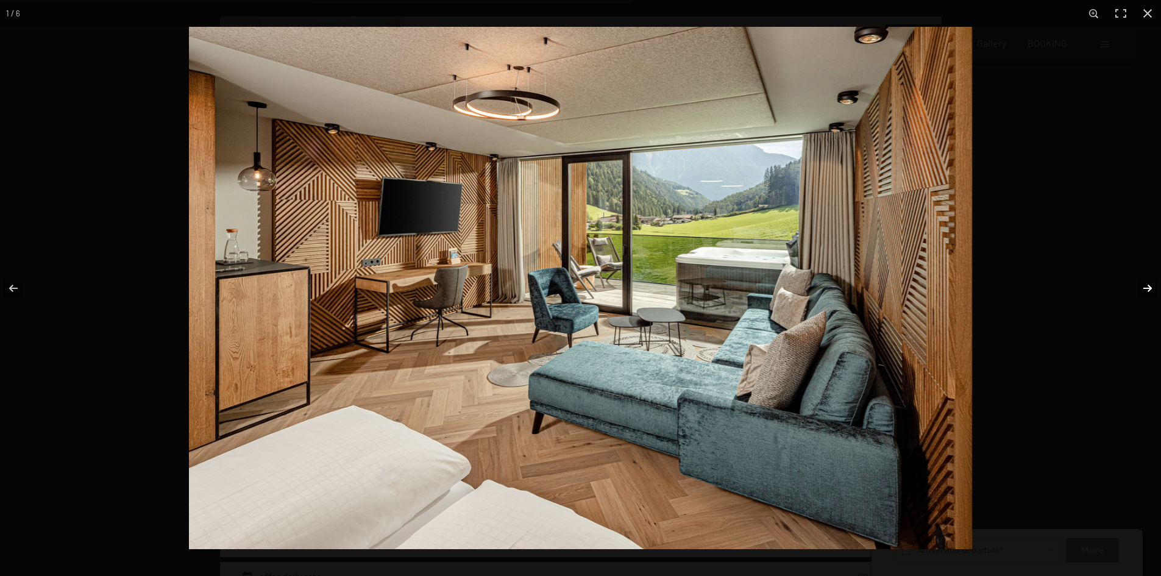
click at [1144, 289] on button "button" at bounding box center [1139, 288] width 43 height 61
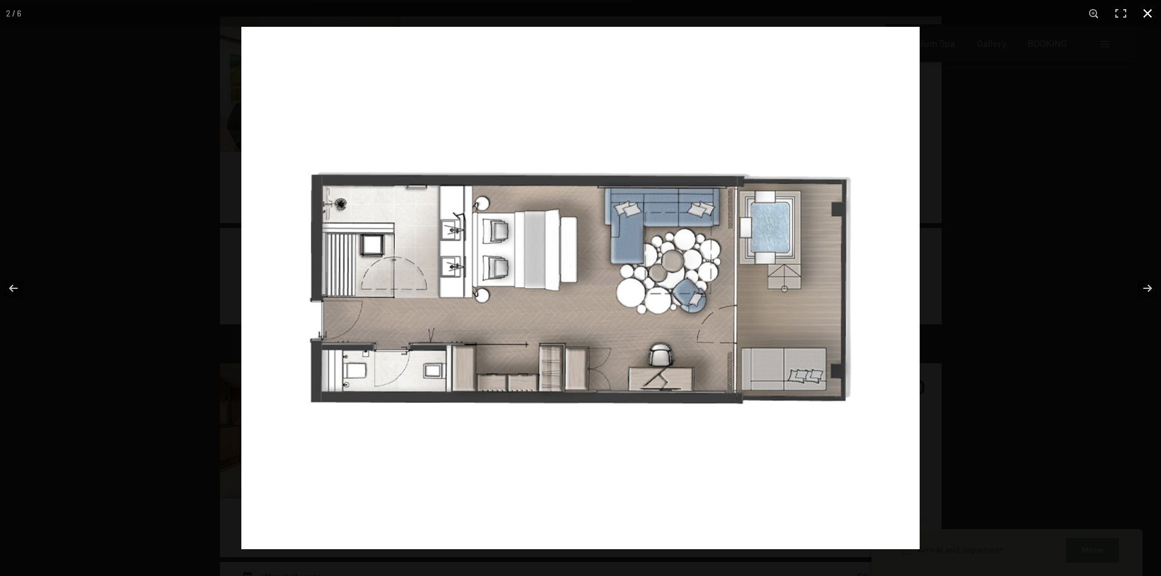
click at [1147, 12] on button "button" at bounding box center [1147, 13] width 27 height 27
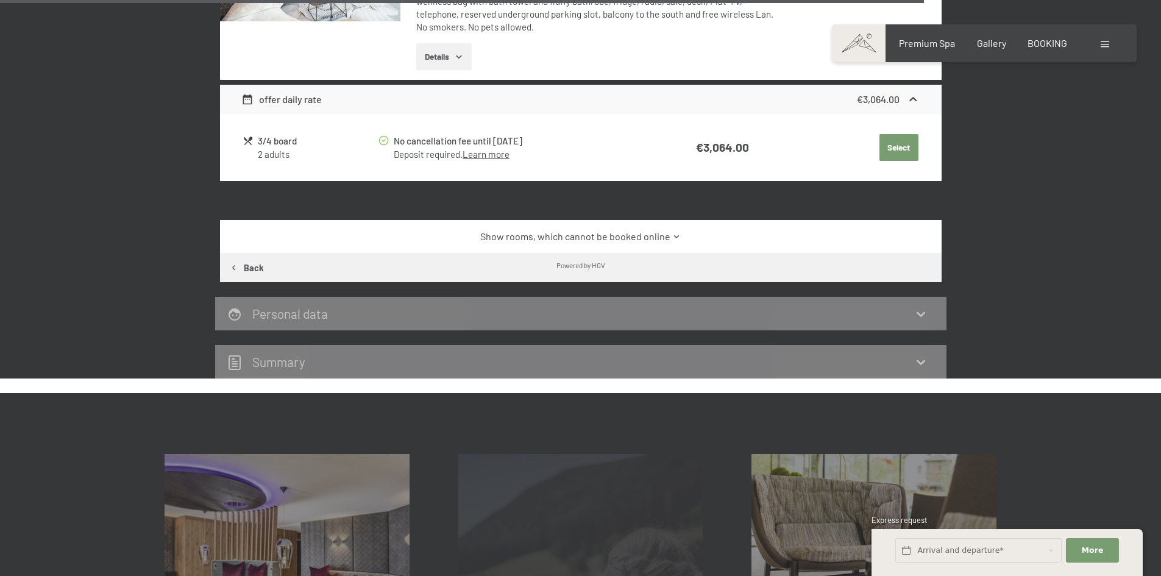
scroll to position [2559, 0]
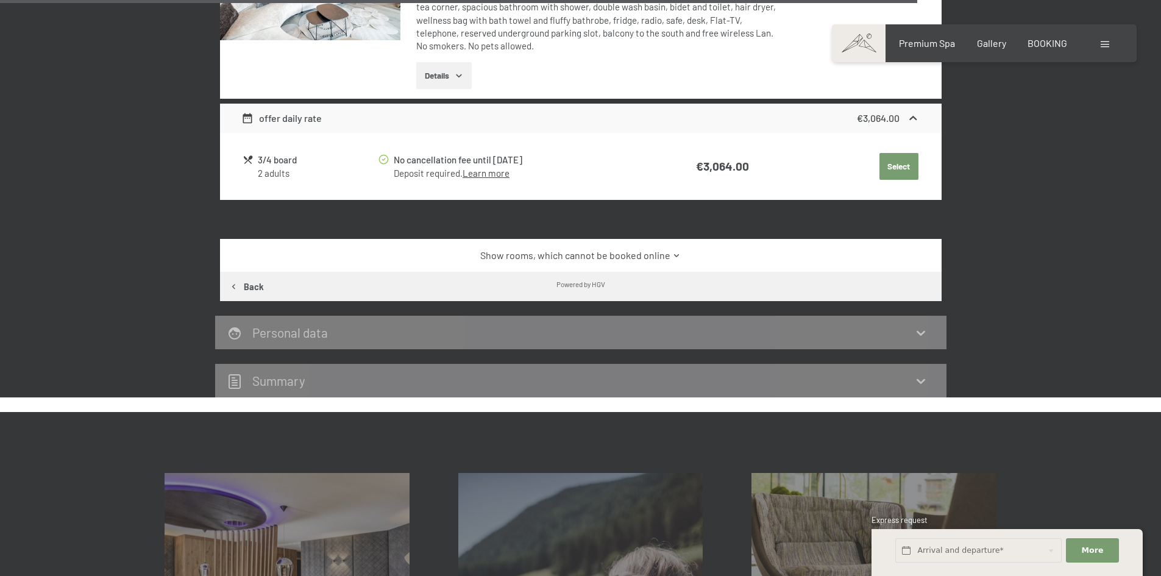
click at [654, 249] on link "Show rooms, which cannot be booked online" at bounding box center [580, 255] width 678 height 13
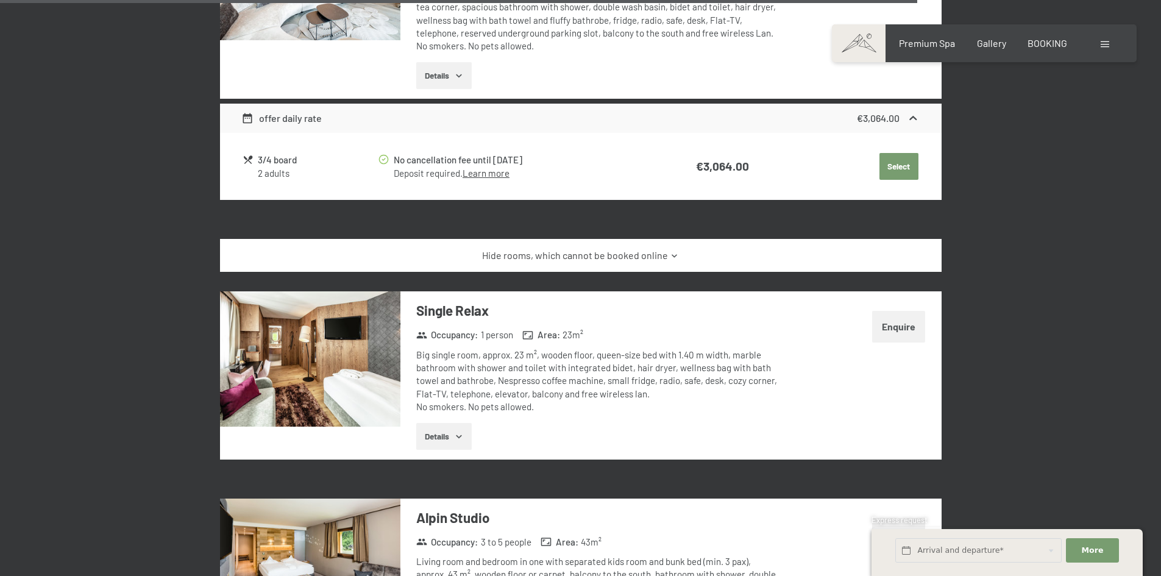
click at [654, 249] on link "Hide rooms, which cannot be booked online" at bounding box center [580, 255] width 678 height 13
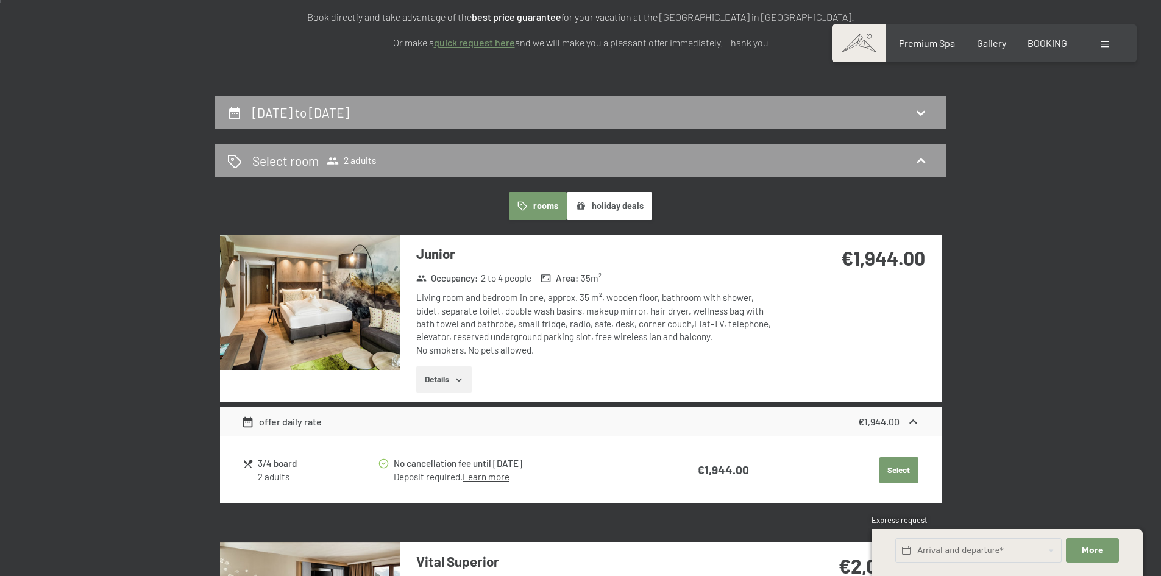
scroll to position [305, 0]
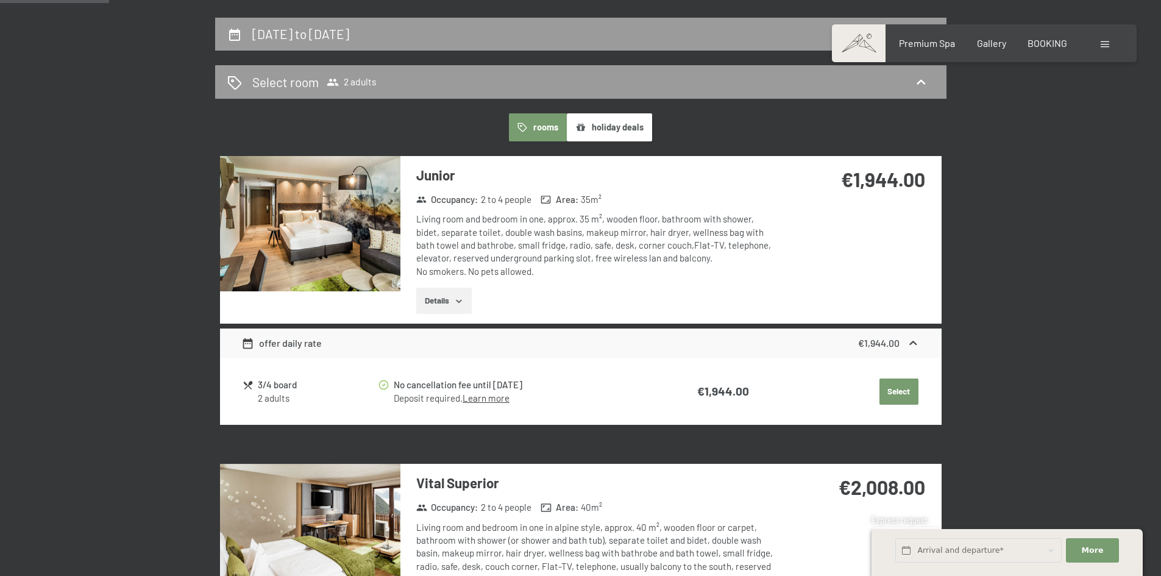
click at [632, 131] on button "holiday deals" at bounding box center [609, 127] width 85 height 28
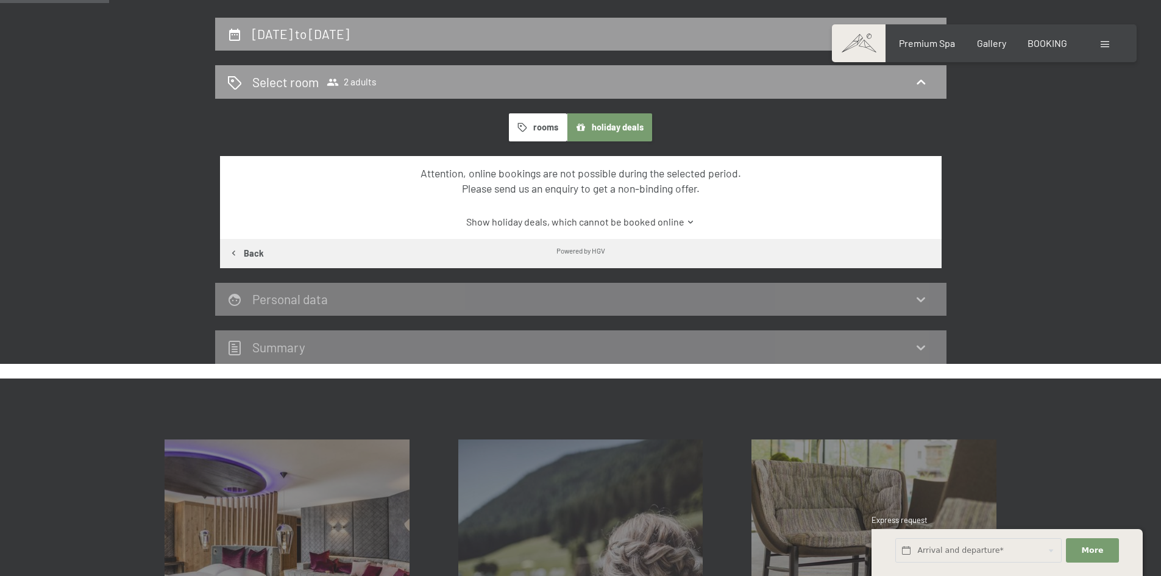
click at [656, 229] on link "Show holiday deals, which cannot be booked online" at bounding box center [580, 221] width 678 height 13
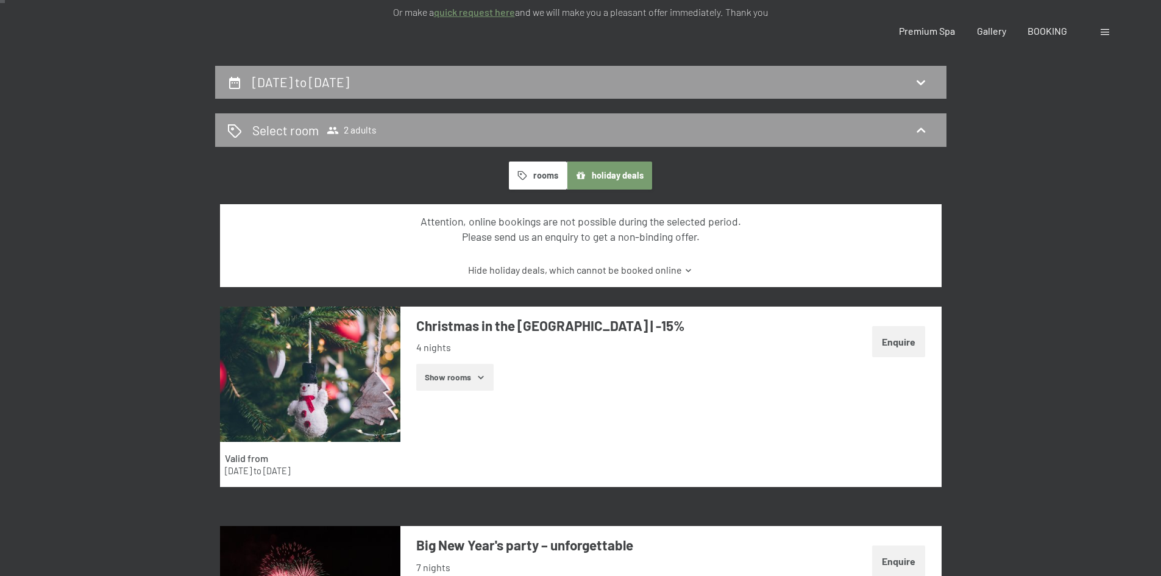
scroll to position [0, 0]
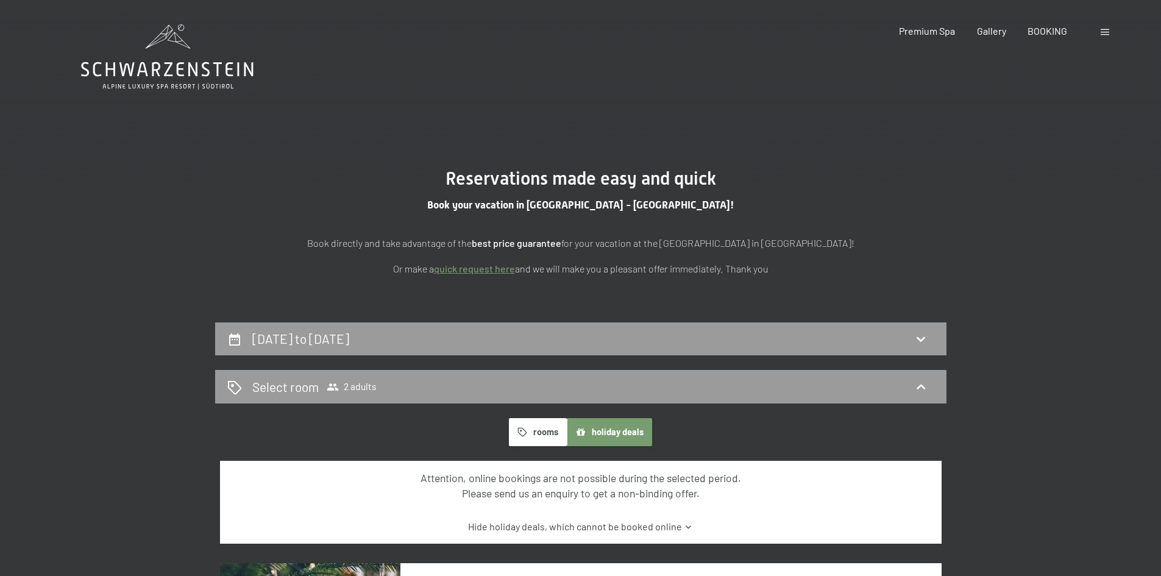
click at [522, 438] on button "rooms" at bounding box center [538, 432] width 58 height 28
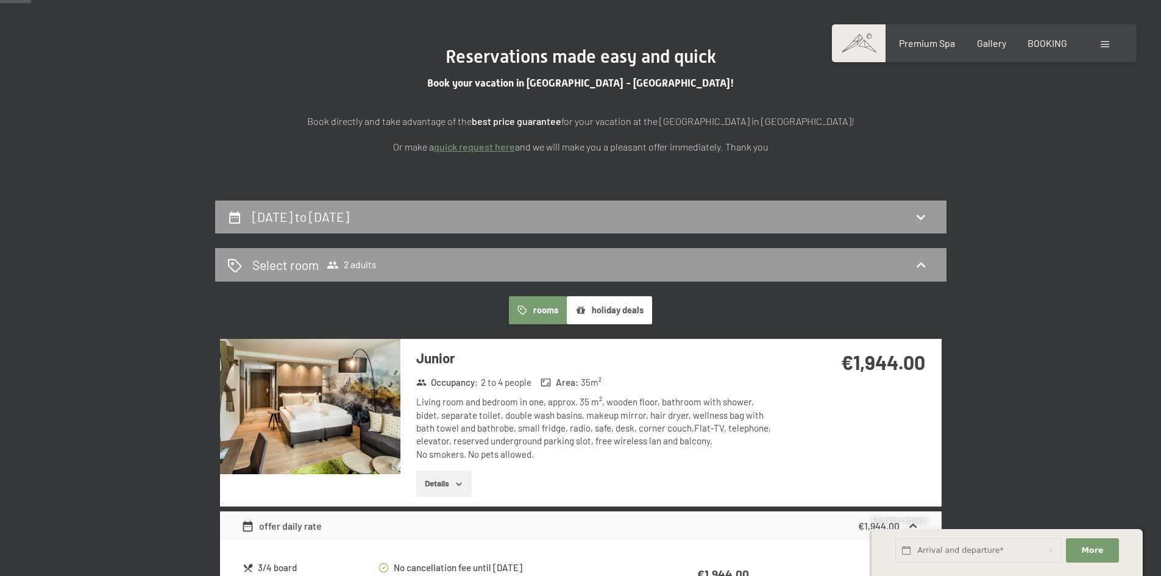
scroll to position [427, 0]
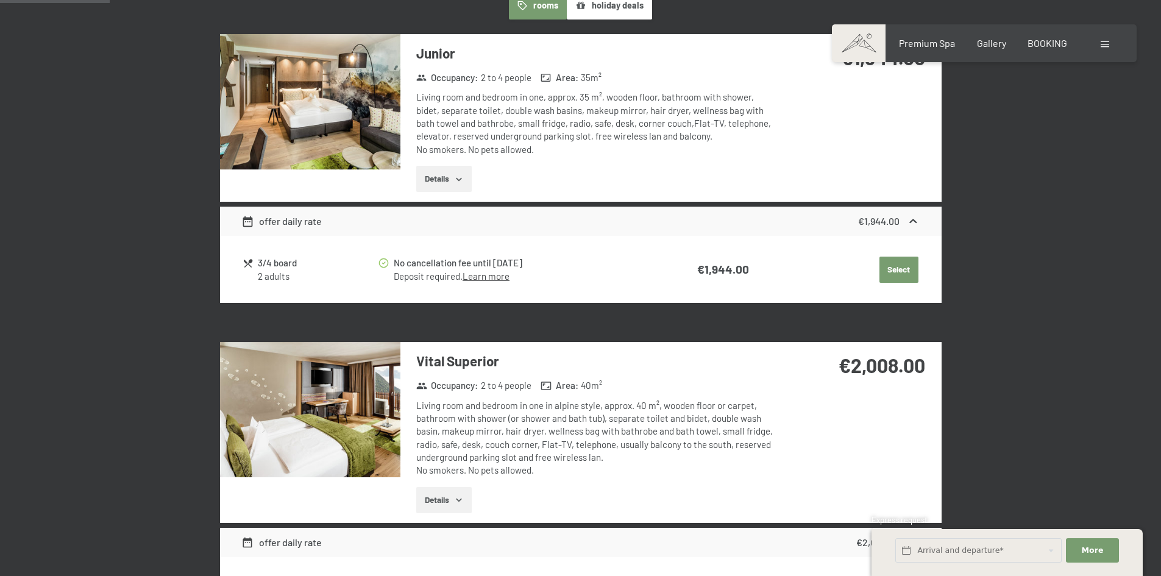
click at [268, 260] on div "3/4 board" at bounding box center [317, 263] width 119 height 14
drag, startPoint x: 256, startPoint y: 261, endPoint x: 299, endPoint y: 268, distance: 43.9
click at [299, 268] on div "3/4 board 2 adults" at bounding box center [310, 269] width 135 height 27
click at [310, 269] on div "3/4 board" at bounding box center [317, 263] width 119 height 14
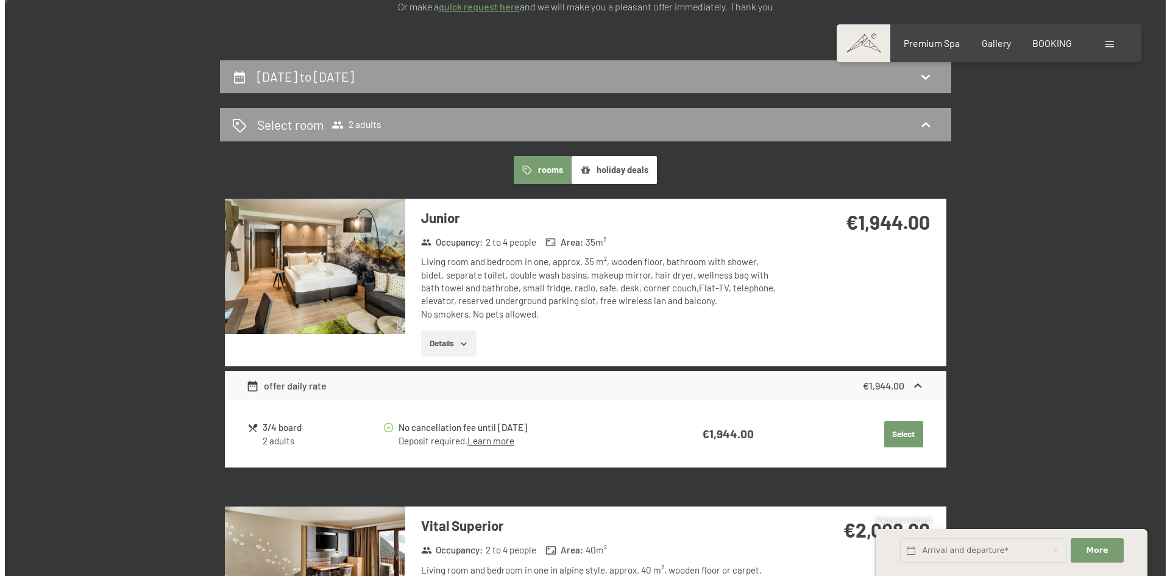
scroll to position [0, 0]
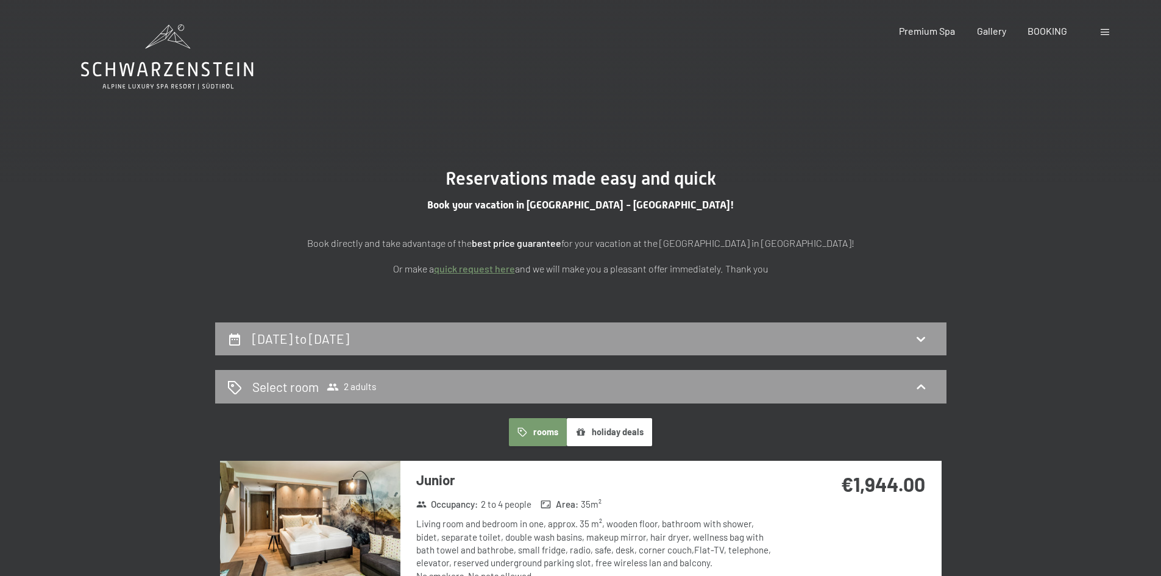
click at [1101, 29] on div at bounding box center [1107, 30] width 12 height 13
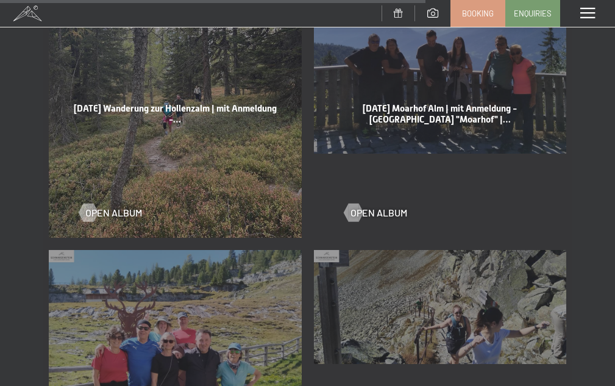
scroll to position [2736, 0]
